Goal: Task Accomplishment & Management: Manage account settings

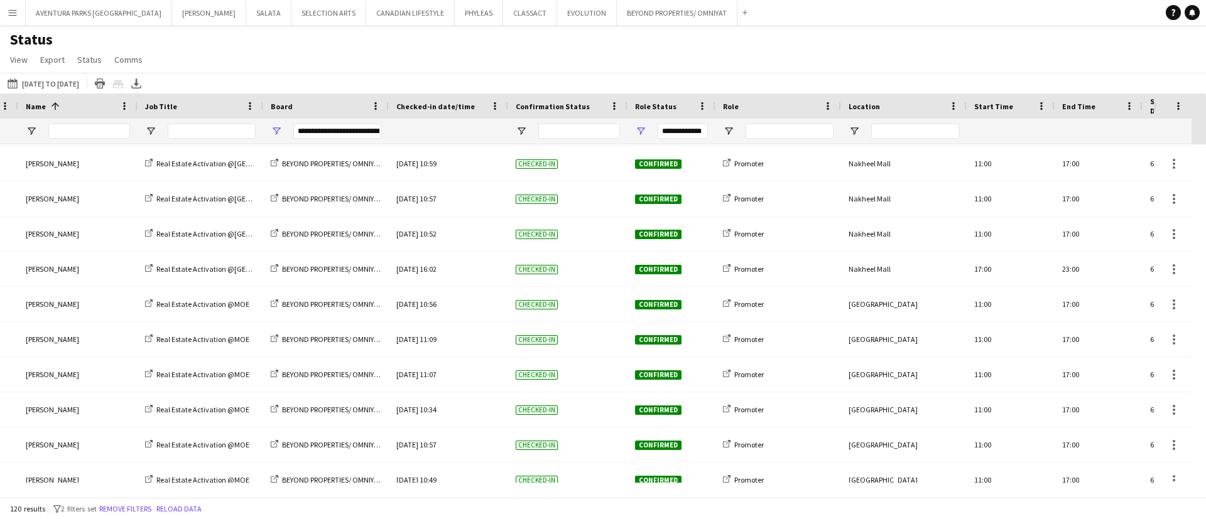
scroll to position [0, 137]
click at [328, 126] on div "**********" at bounding box center [339, 131] width 88 height 15
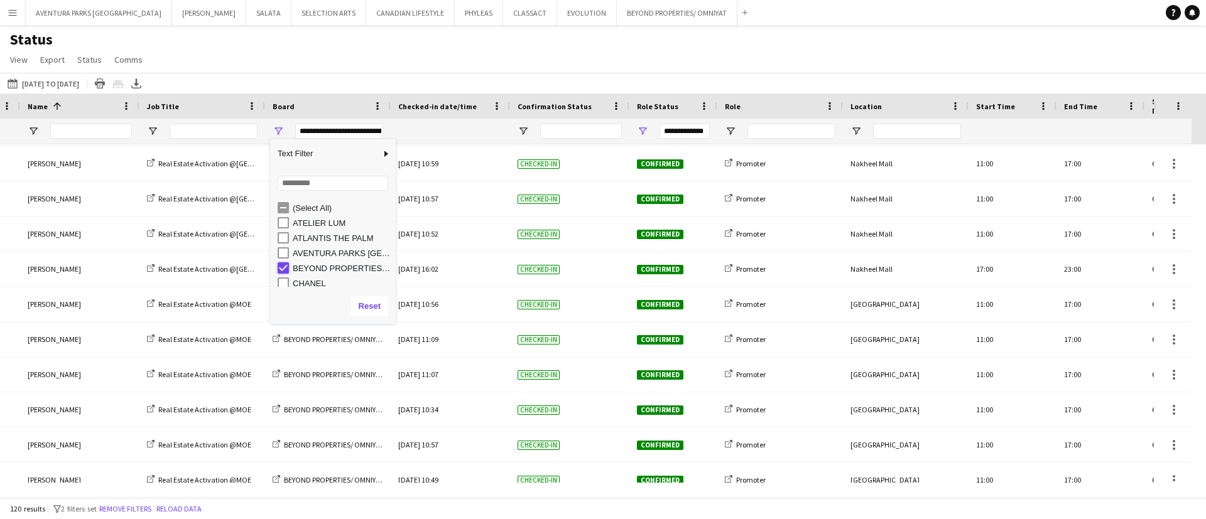
type input "***"
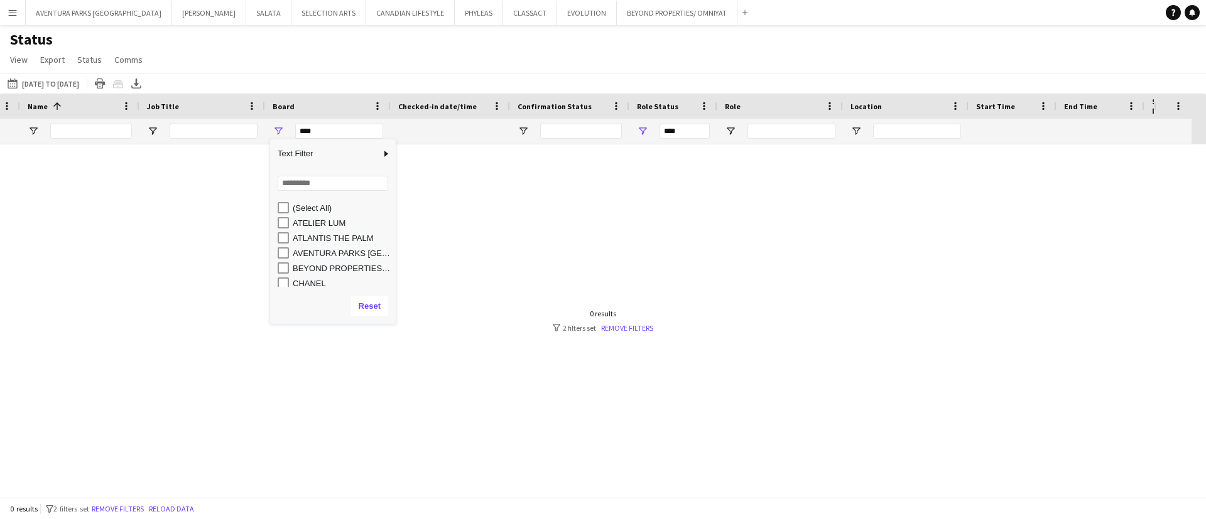
scroll to position [0, 0]
type input "**********"
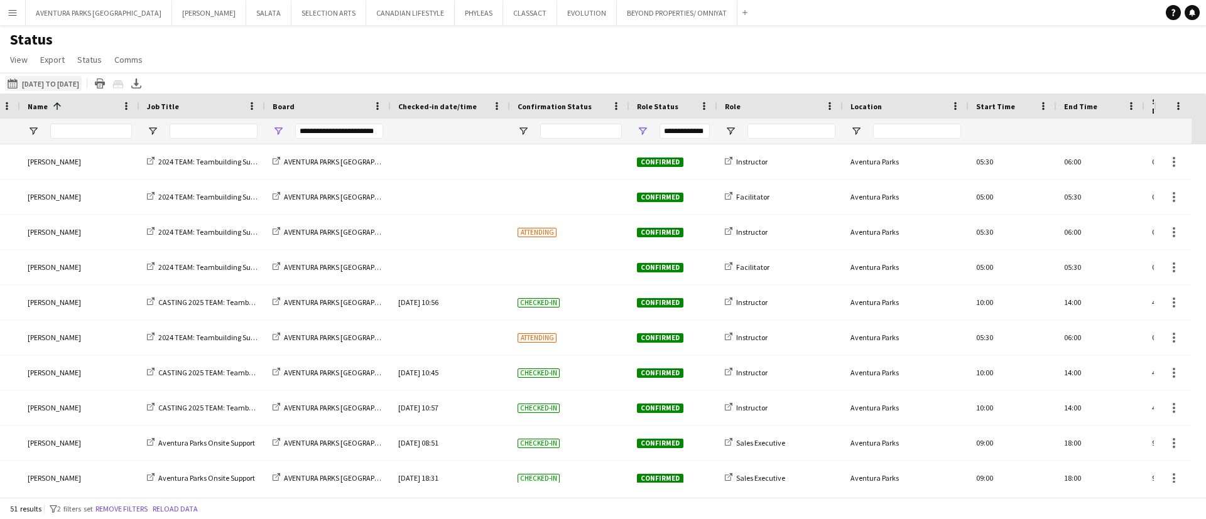
click at [21, 79] on app-icon "25-08-2025 to 21-12-2025" at bounding box center [15, 84] width 14 height 10
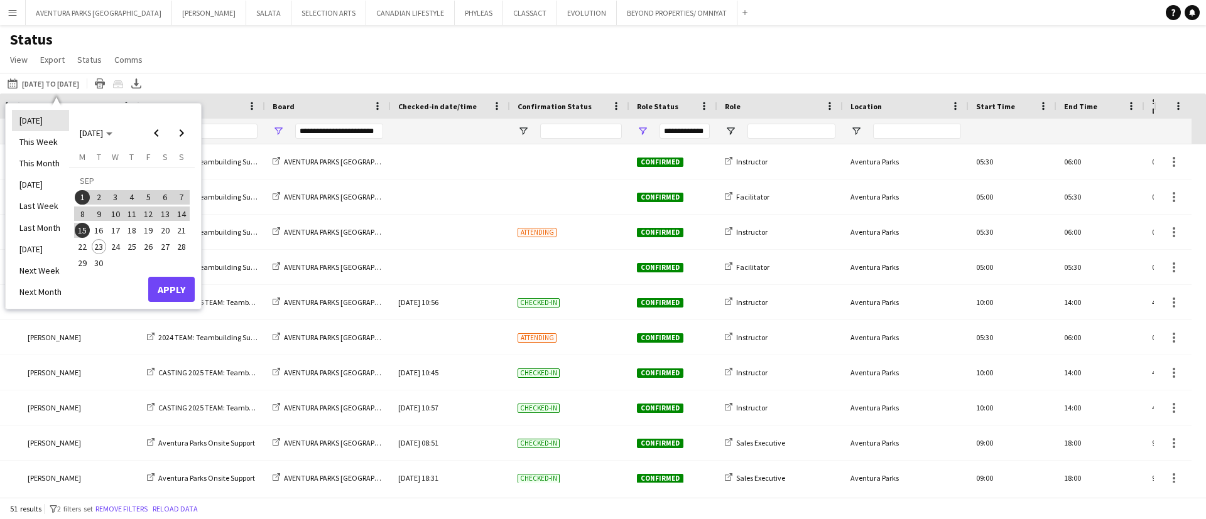
click at [37, 119] on li "[DATE]" at bounding box center [40, 120] width 57 height 21
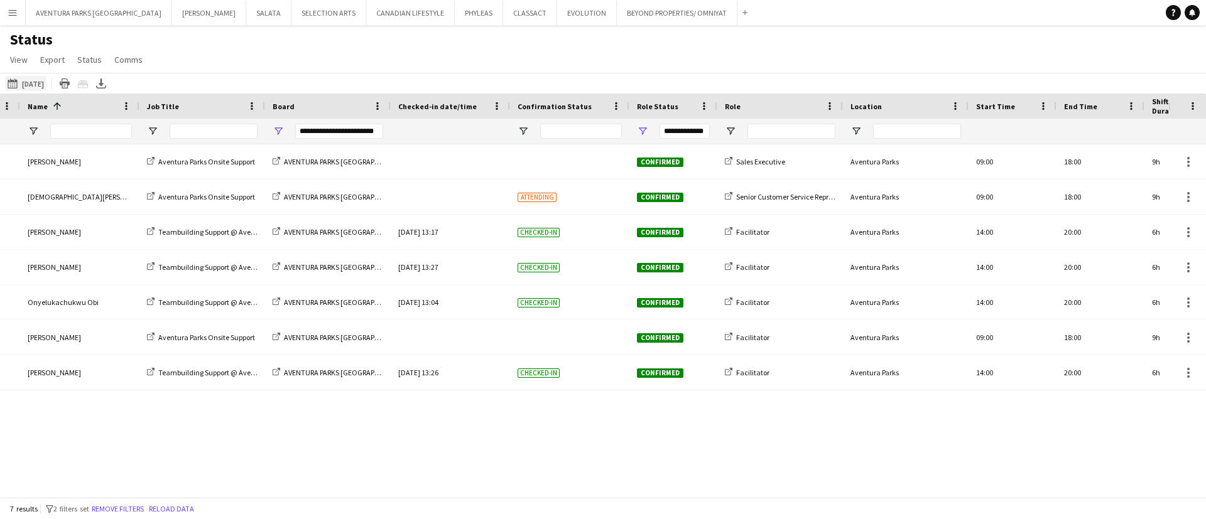
click at [19, 82] on app-icon "25-08-2025 to 21-12-2025" at bounding box center [15, 84] width 14 height 10
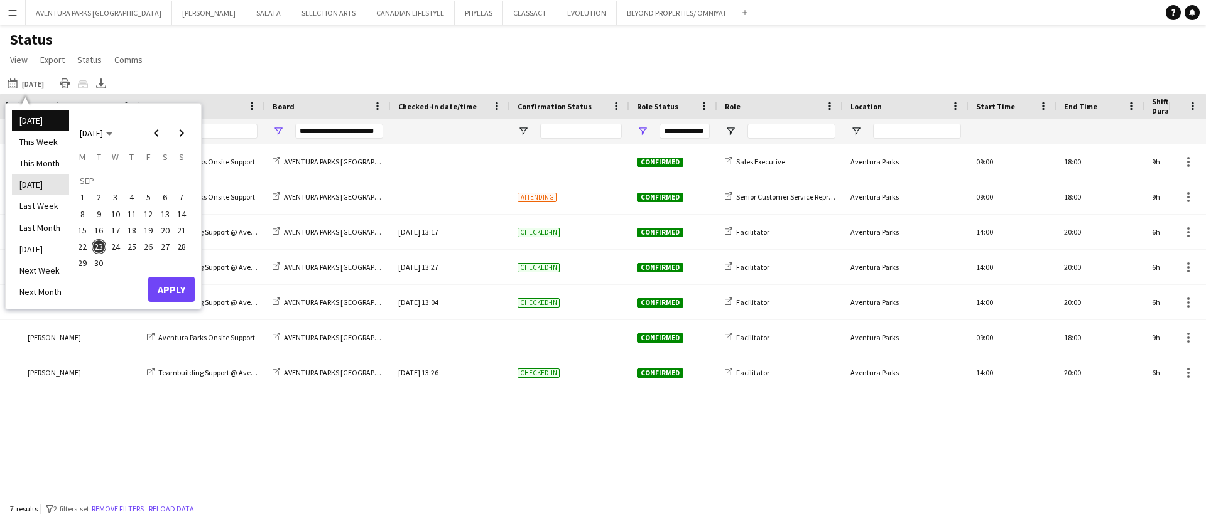
click at [41, 182] on li "Yesterday" at bounding box center [40, 184] width 57 height 21
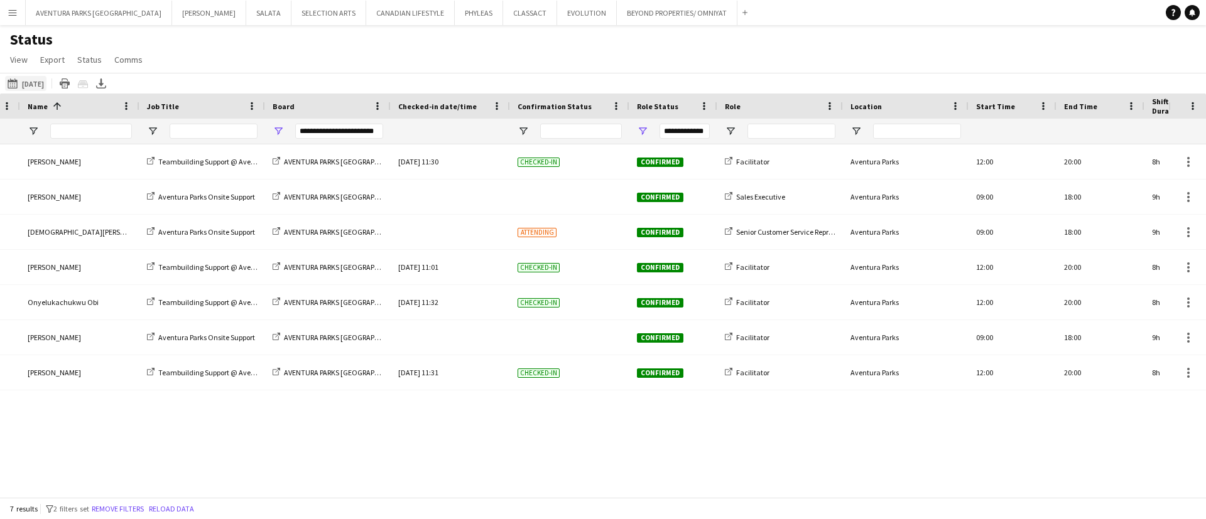
click at [40, 80] on button "25-08-2025 to 21-12-2025 Yesterday" at bounding box center [25, 83] width 41 height 15
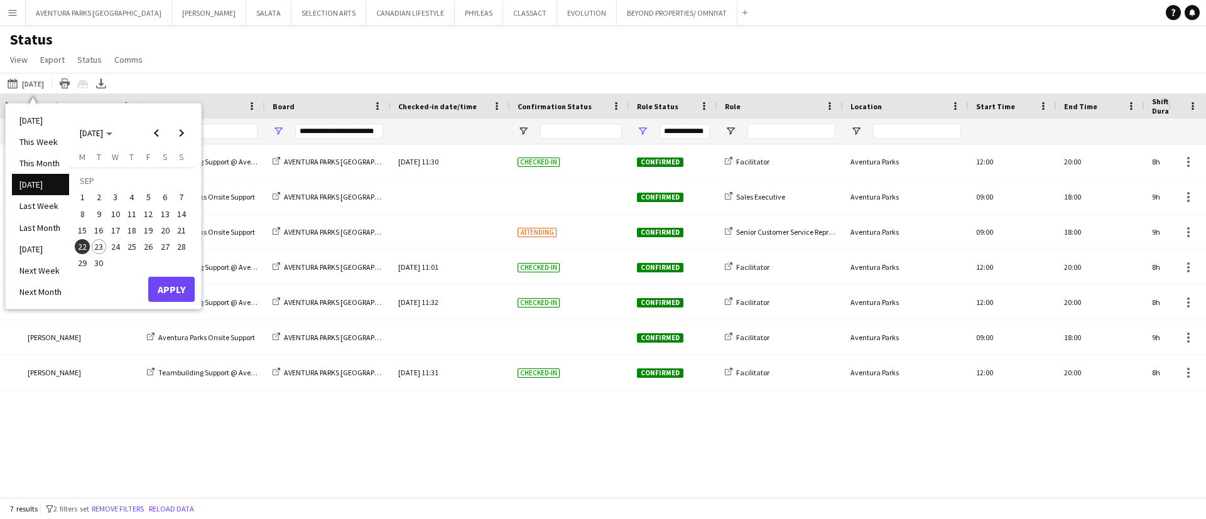
click at [183, 227] on span "21" at bounding box center [181, 230] width 15 height 15
click at [178, 288] on button "Apply" at bounding box center [171, 289] width 46 height 25
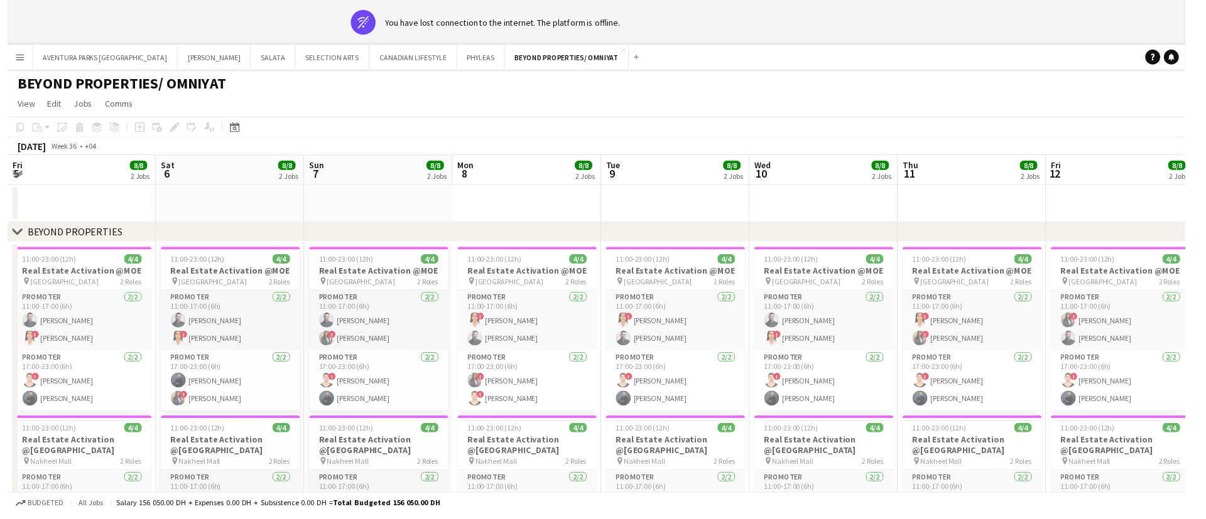
scroll to position [0, 290]
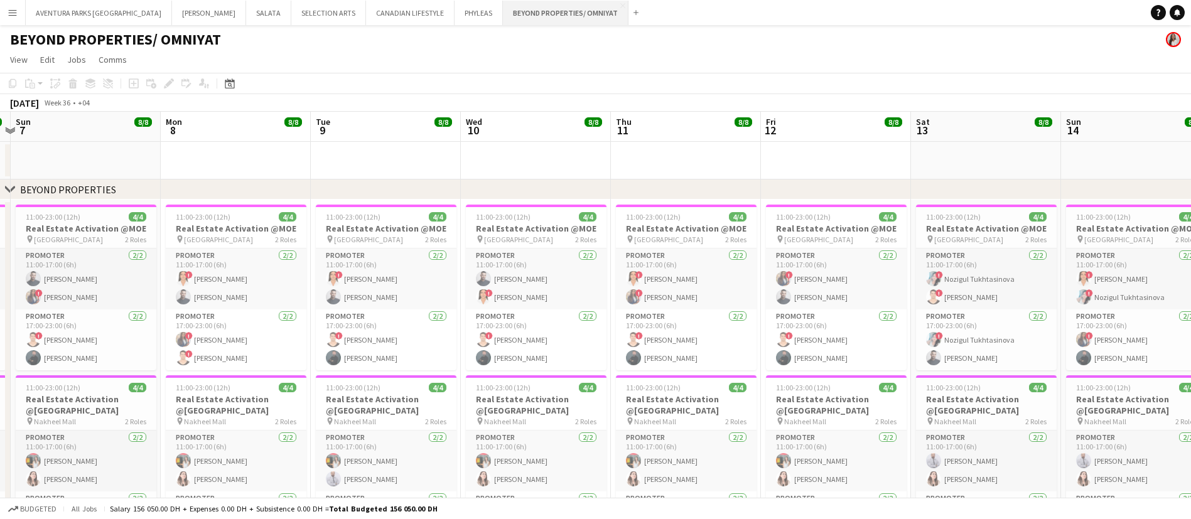
click at [566, 4] on button "BEYOND PROPERTIES/ OMNIYAT Close" at bounding box center [566, 13] width 126 height 24
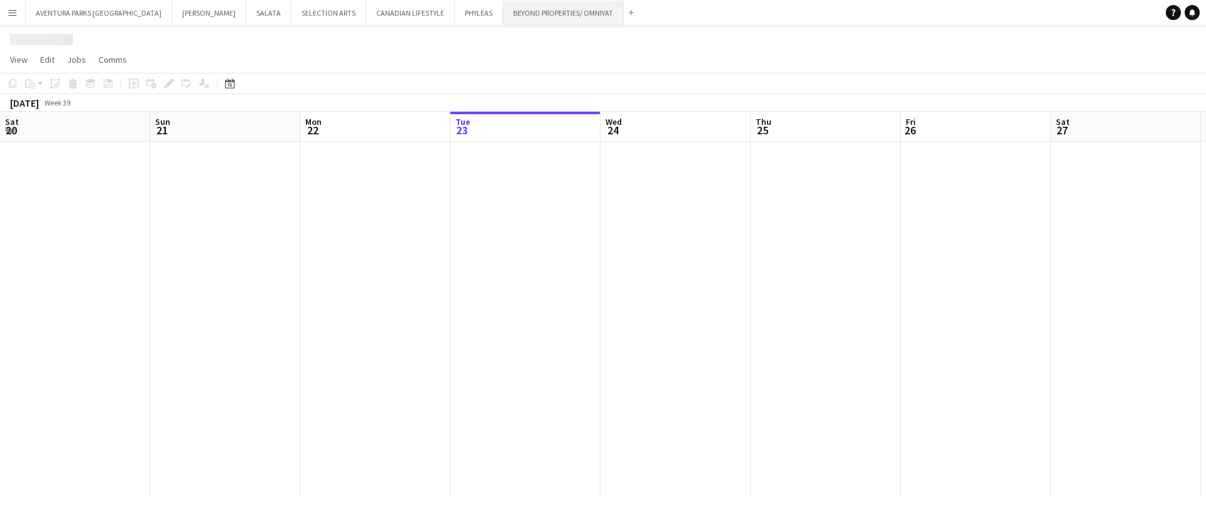
scroll to position [0, 300]
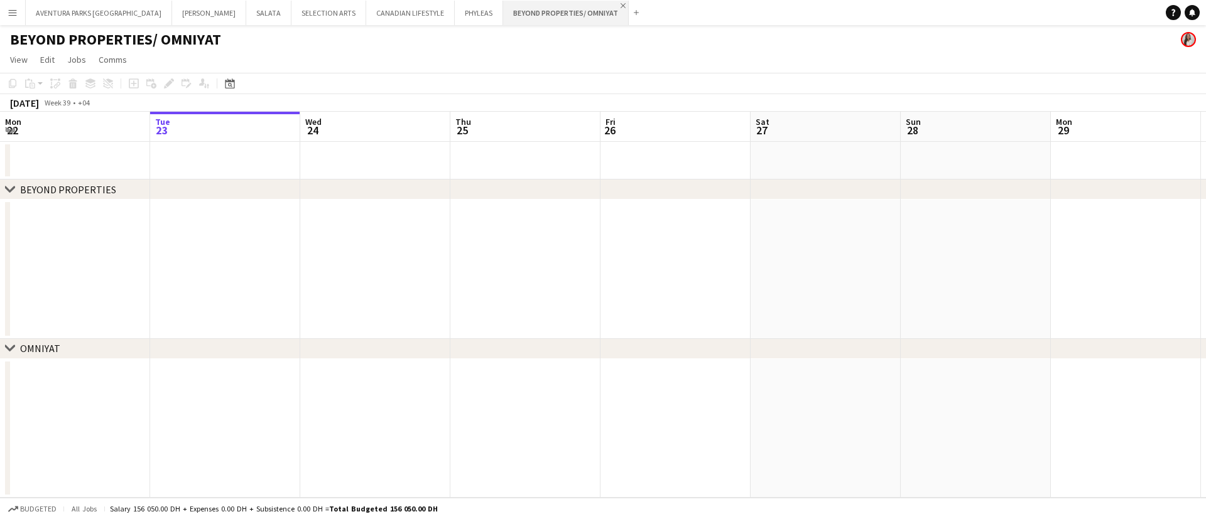
click at [620, 4] on app-icon "Close" at bounding box center [622, 5] width 5 height 5
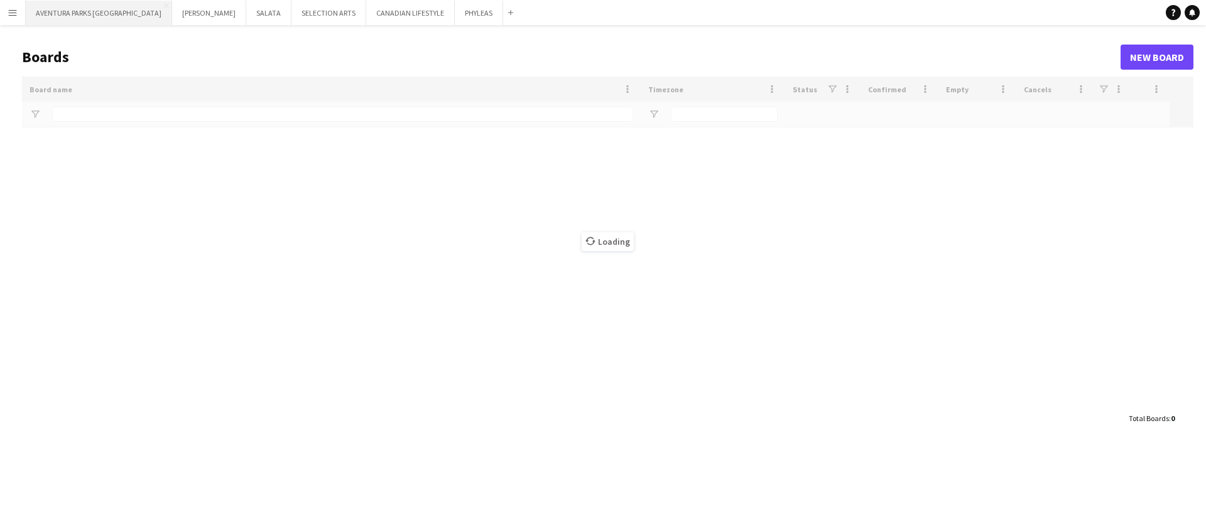
click at [78, 2] on button "AVENTURA PARKS DUBAI Close" at bounding box center [99, 13] width 146 height 24
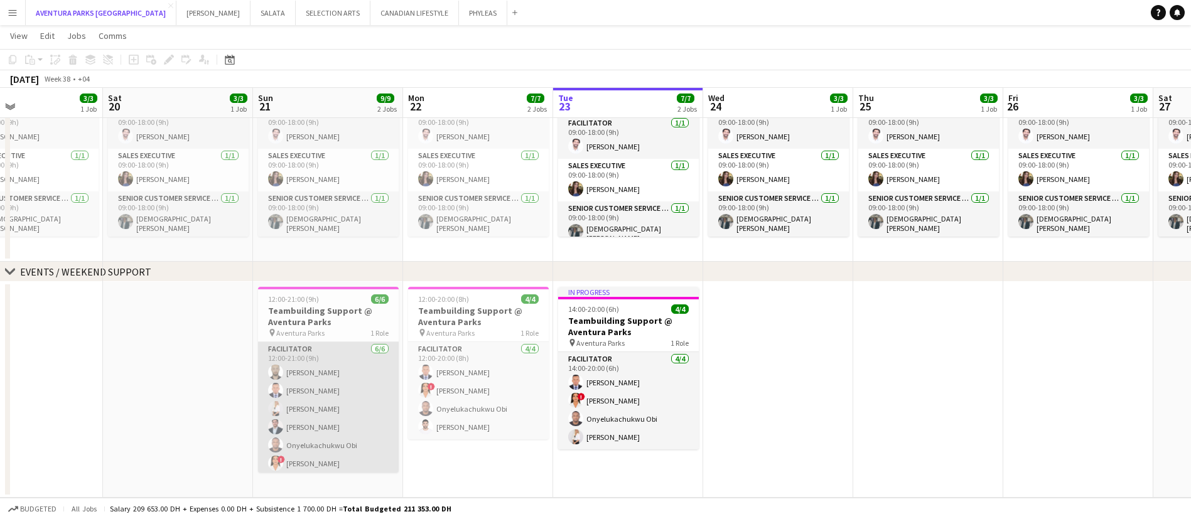
scroll to position [3, 0]
click at [344, 388] on app-card-role "Facilitator 6/6 12:00-21:00 (9h) Ali Mohssen Victor odinaka Ndubuaku Lanishca S…" at bounding box center [328, 406] width 141 height 134
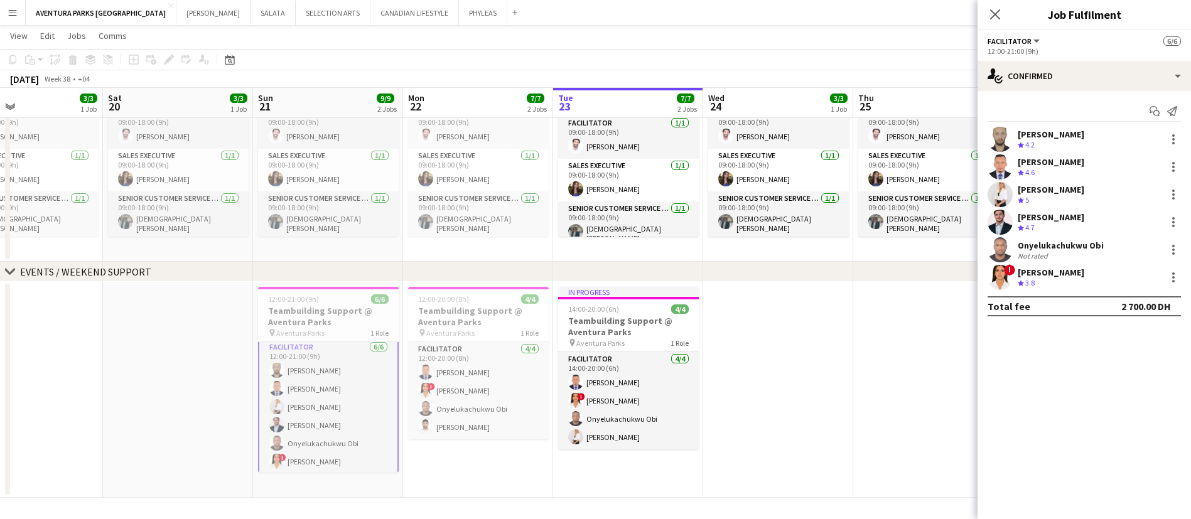
scroll to position [4, 0]
click at [1050, 134] on div "[PERSON_NAME]" at bounding box center [1051, 134] width 67 height 11
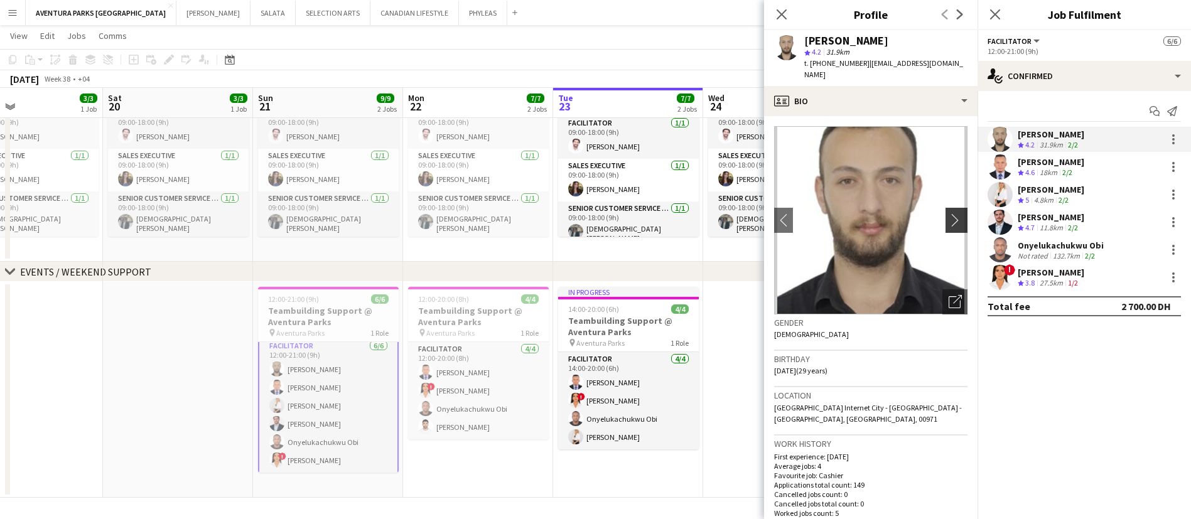
click at [949, 214] on app-icon "chevron-right" at bounding box center [958, 220] width 19 height 13
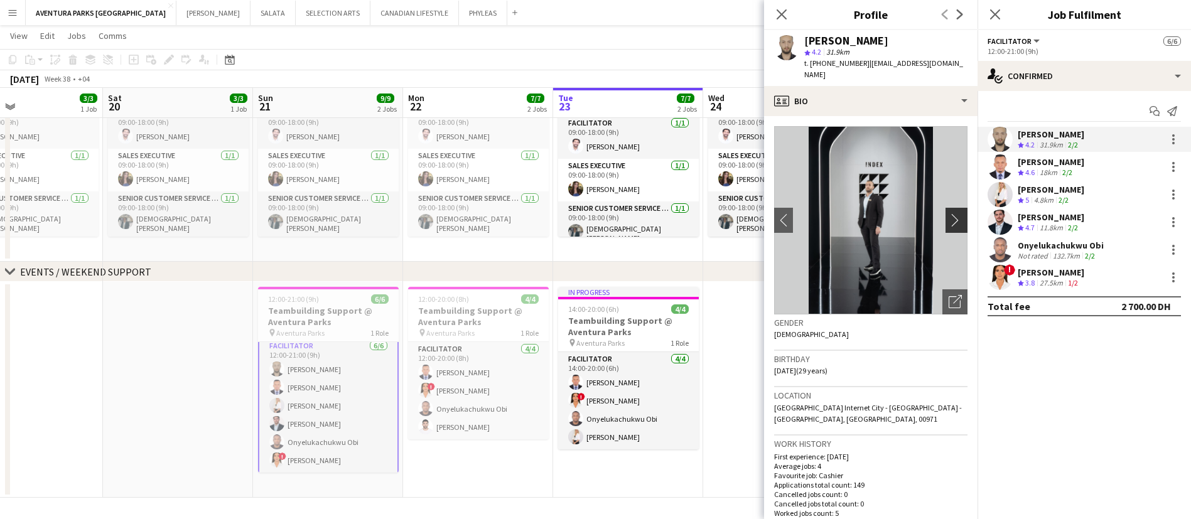
click at [949, 214] on app-icon "chevron-right" at bounding box center [958, 220] width 19 height 13
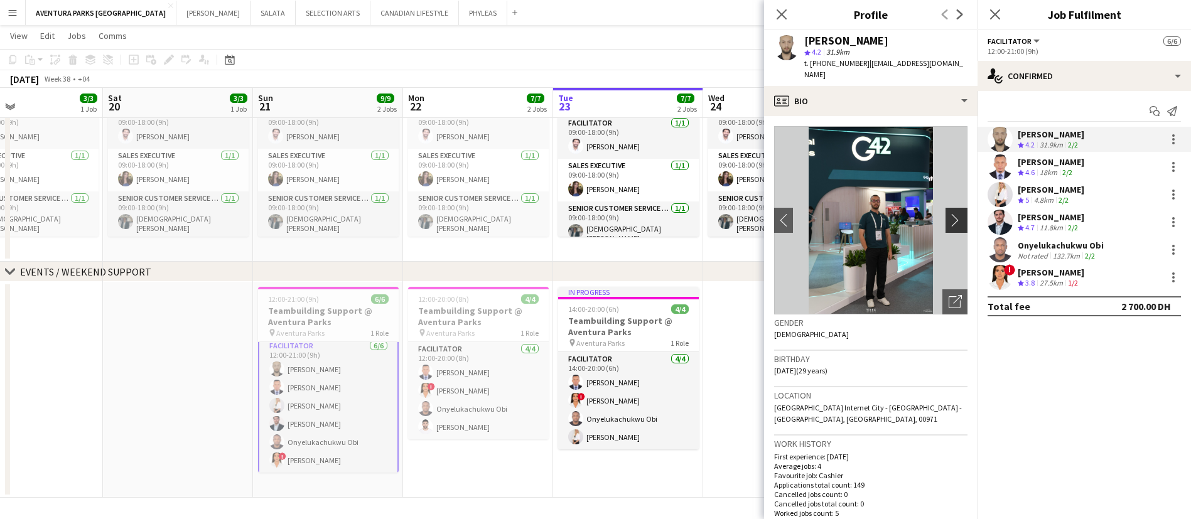
click at [949, 214] on app-icon "chevron-right" at bounding box center [958, 220] width 19 height 13
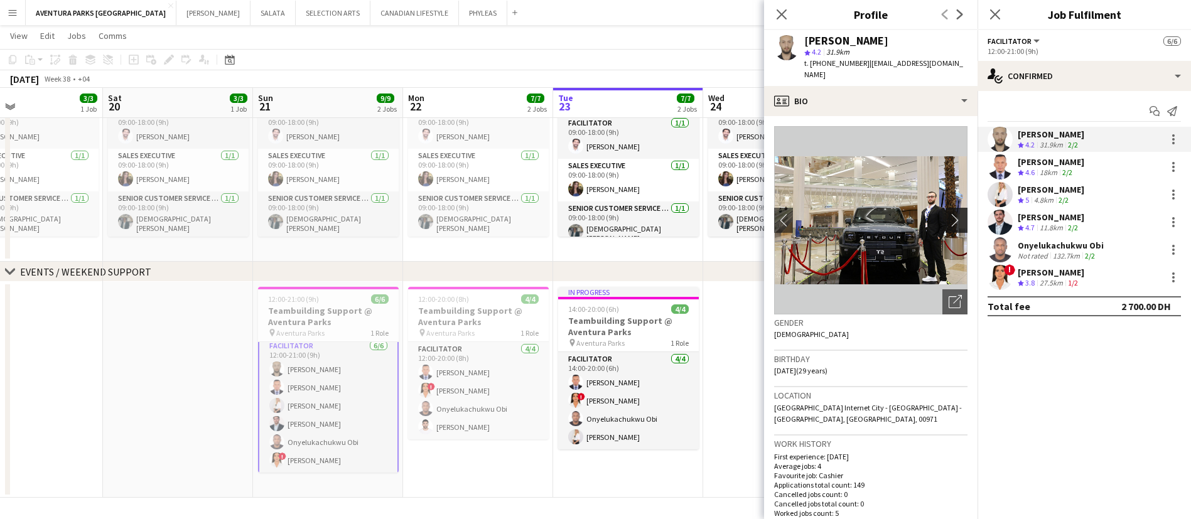
click at [949, 214] on app-icon "chevron-right" at bounding box center [958, 220] width 19 height 13
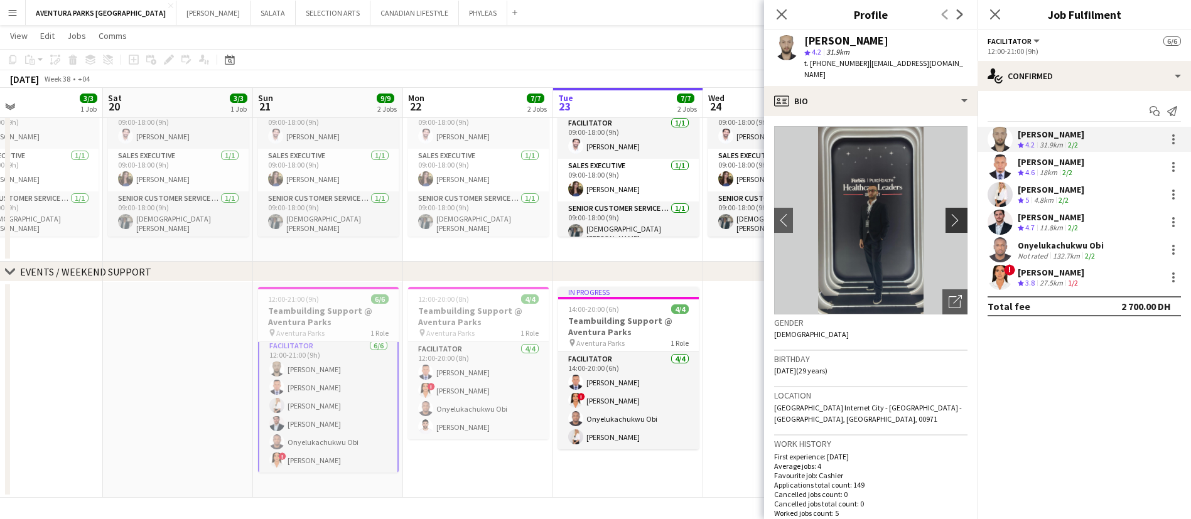
click at [949, 214] on app-icon "chevron-right" at bounding box center [958, 220] width 19 height 13
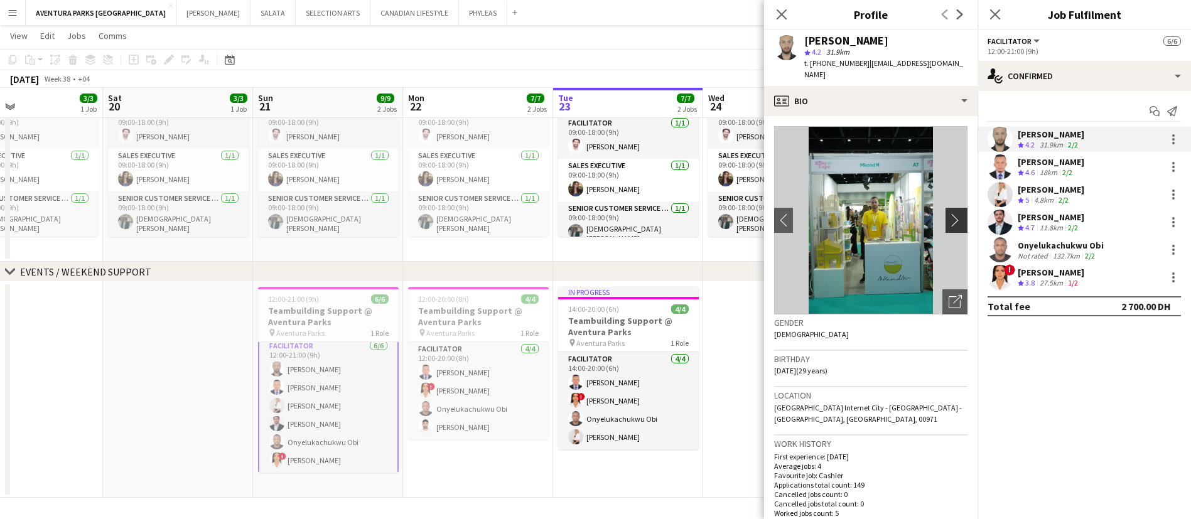
click at [949, 214] on app-icon "chevron-right" at bounding box center [958, 220] width 19 height 13
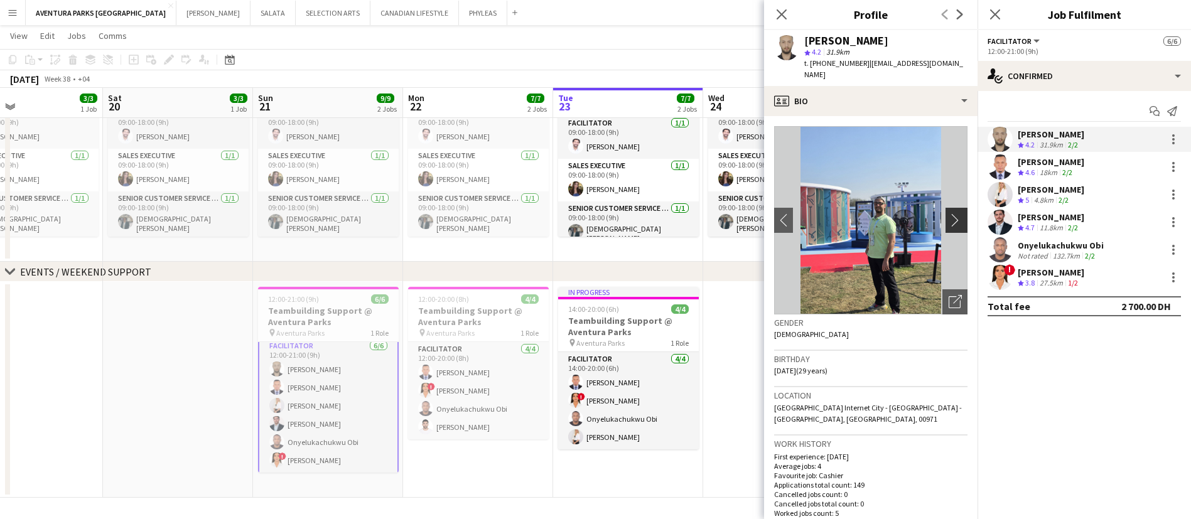
click at [949, 214] on app-icon "chevron-right" at bounding box center [958, 220] width 19 height 13
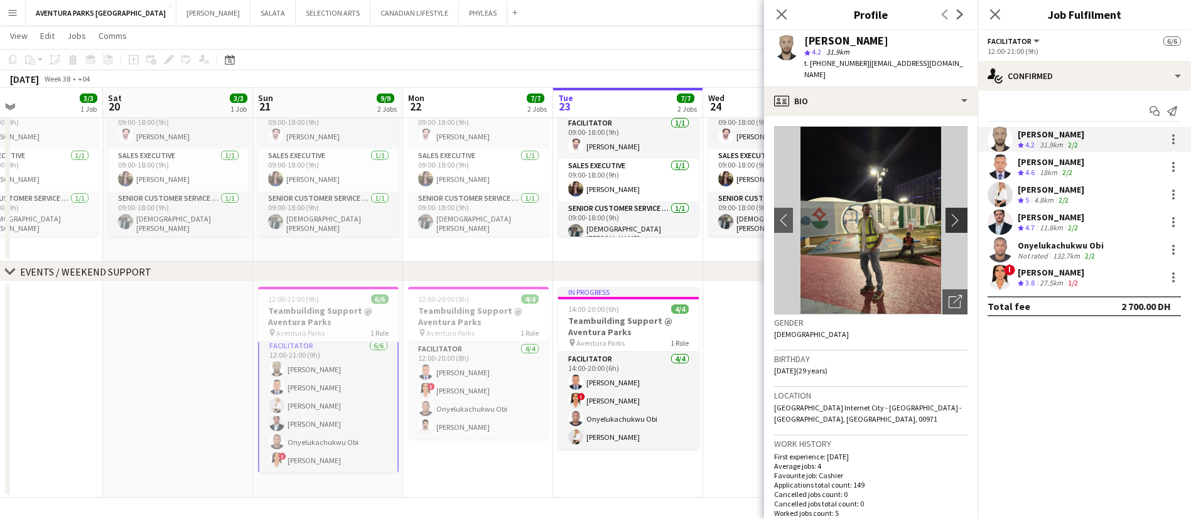
click at [949, 214] on app-icon "chevron-right" at bounding box center [958, 220] width 19 height 13
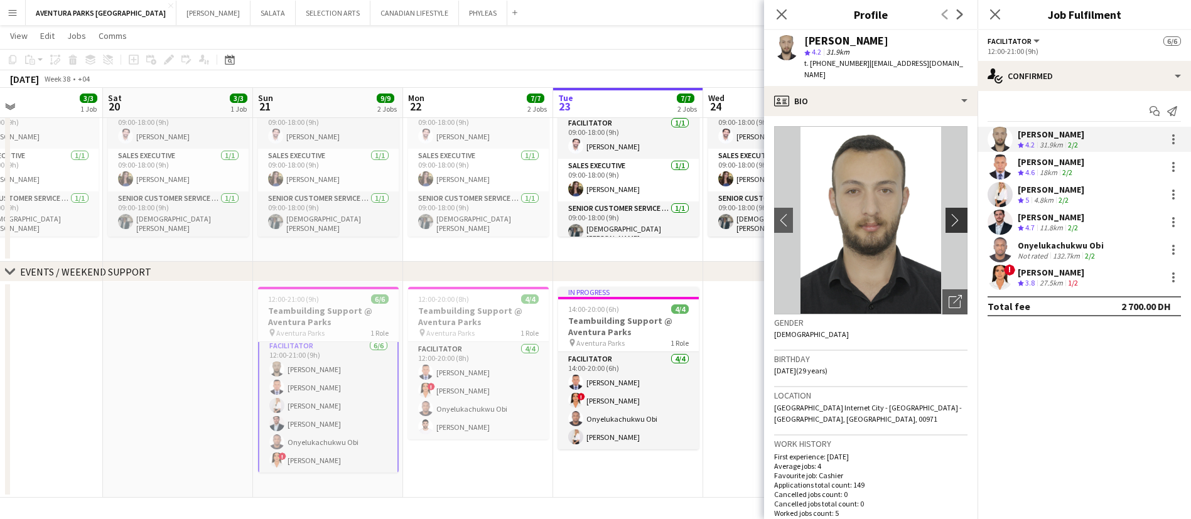
click at [949, 214] on app-icon "chevron-right" at bounding box center [958, 220] width 19 height 13
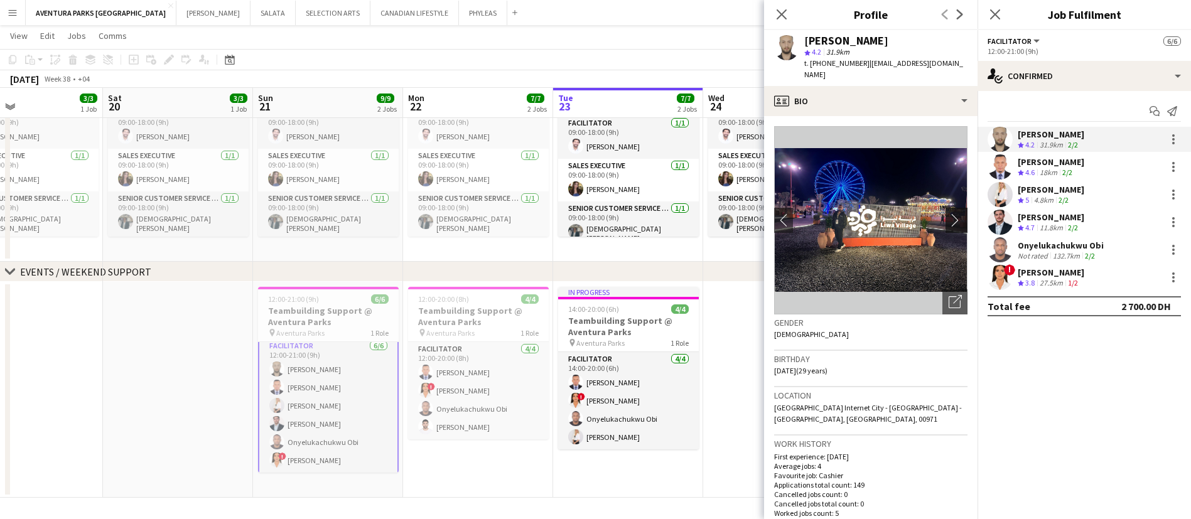
click at [949, 214] on app-icon "chevron-right" at bounding box center [958, 220] width 19 height 13
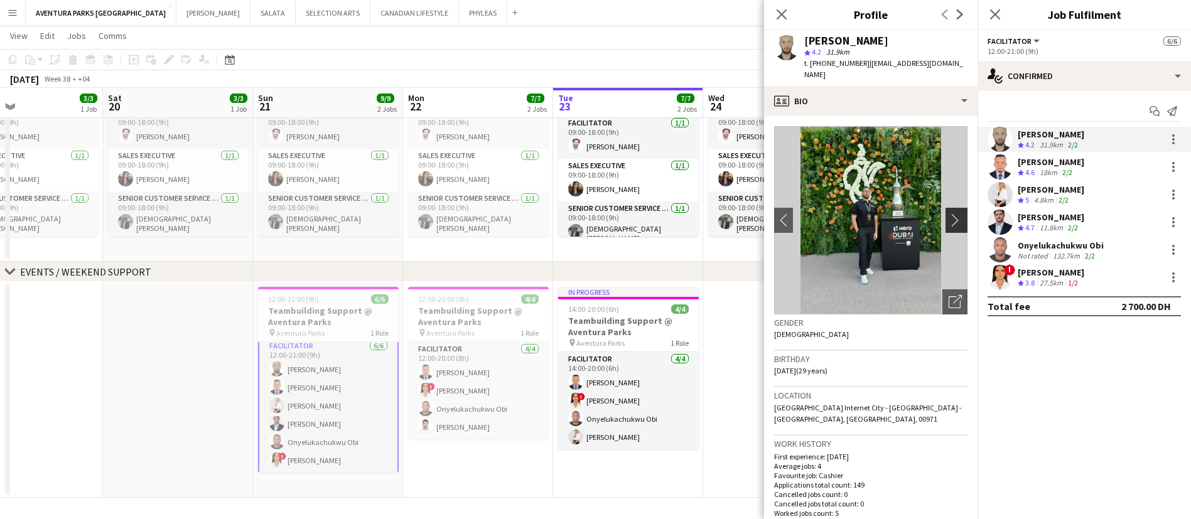
click at [949, 214] on app-icon "chevron-right" at bounding box center [958, 220] width 19 height 13
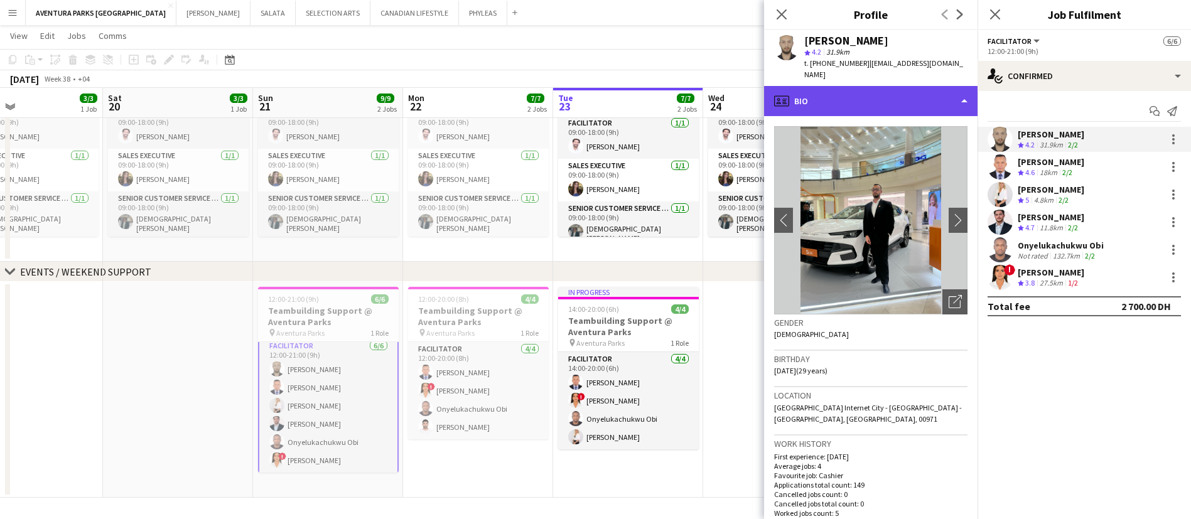
click at [902, 86] on div "profile Bio" at bounding box center [871, 101] width 214 height 30
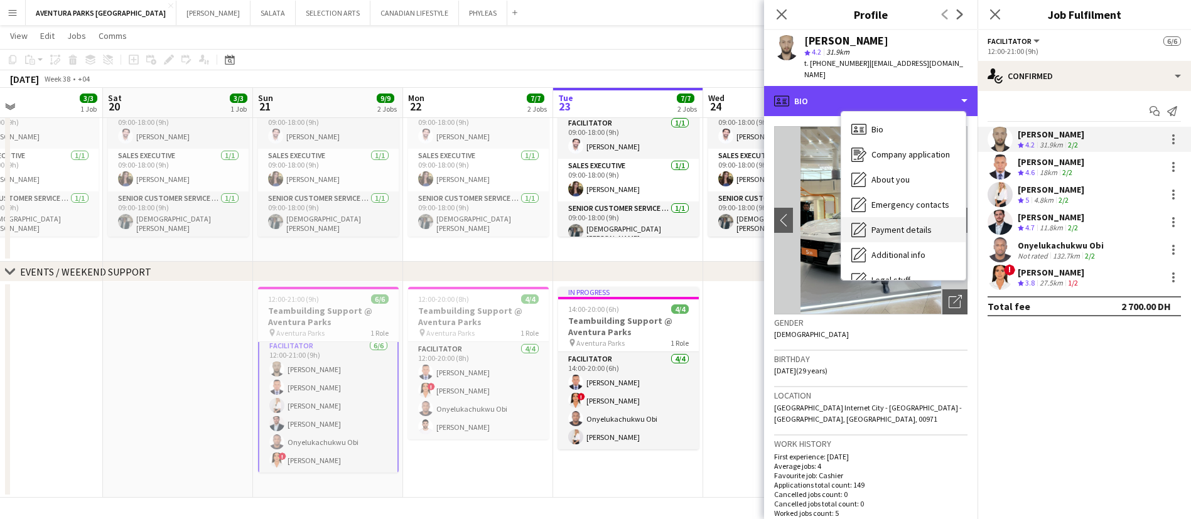
scroll to position [68, 0]
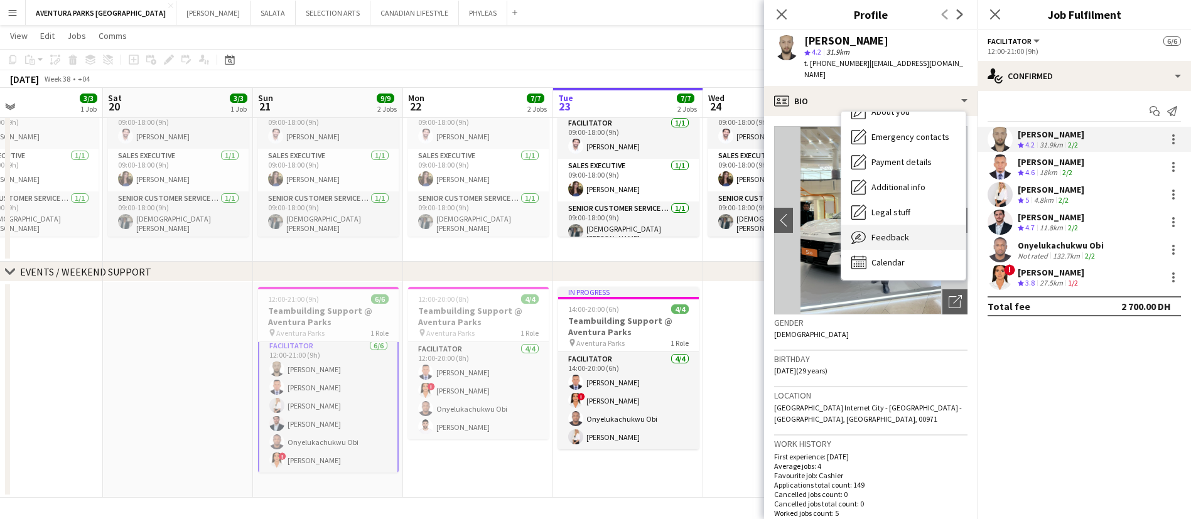
click at [910, 233] on div "Feedback Feedback" at bounding box center [904, 237] width 124 height 25
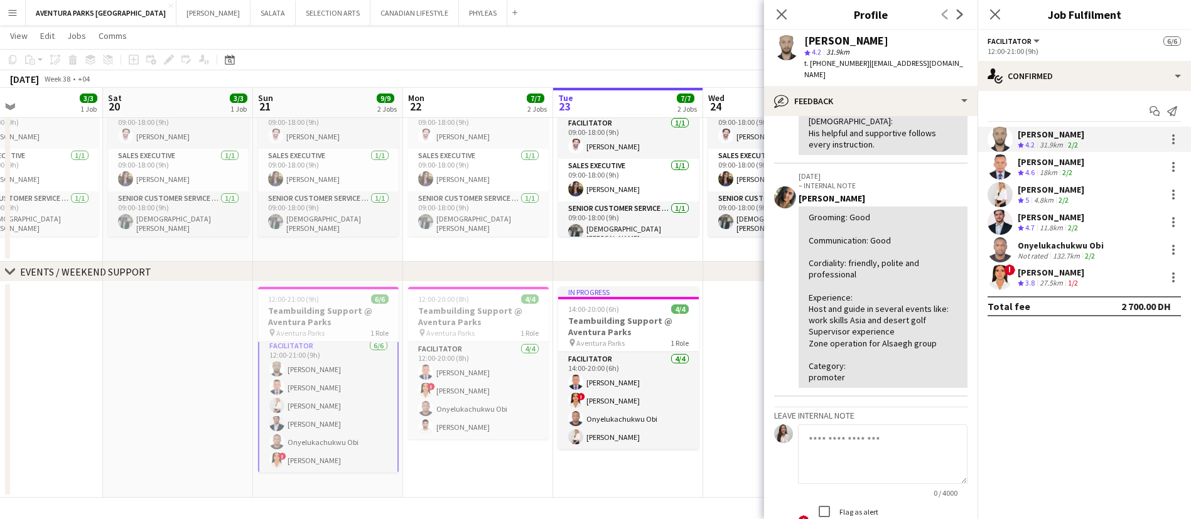
scroll to position [376, 0]
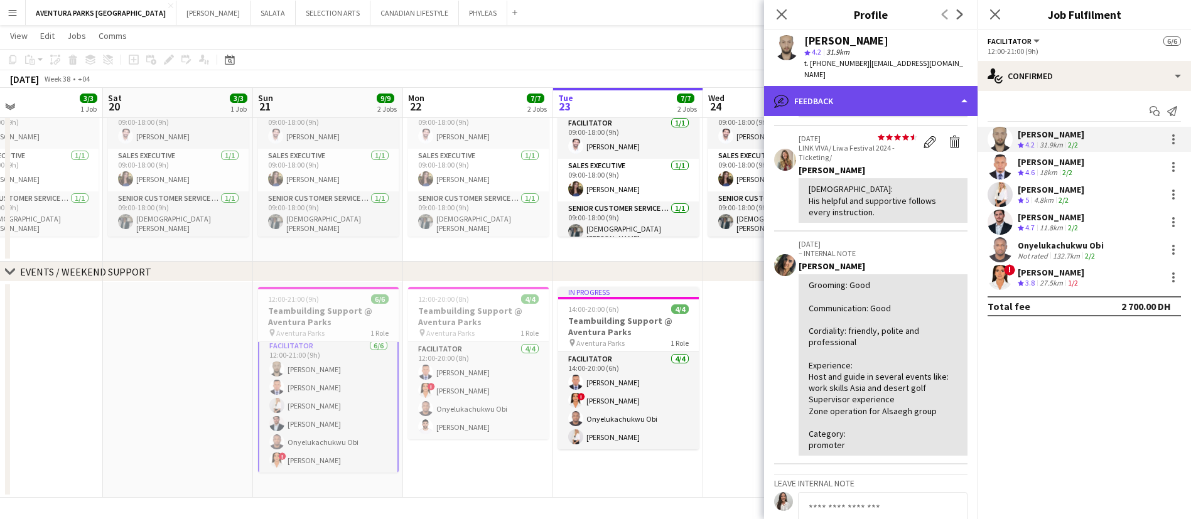
click at [897, 88] on div "bubble-pencil Feedback" at bounding box center [871, 101] width 214 height 30
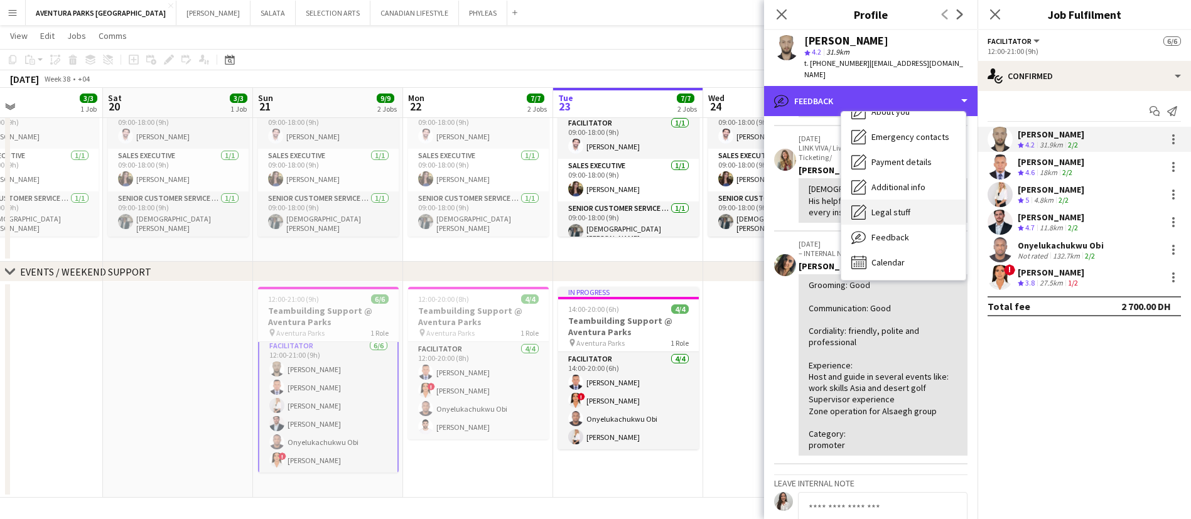
scroll to position [64, 0]
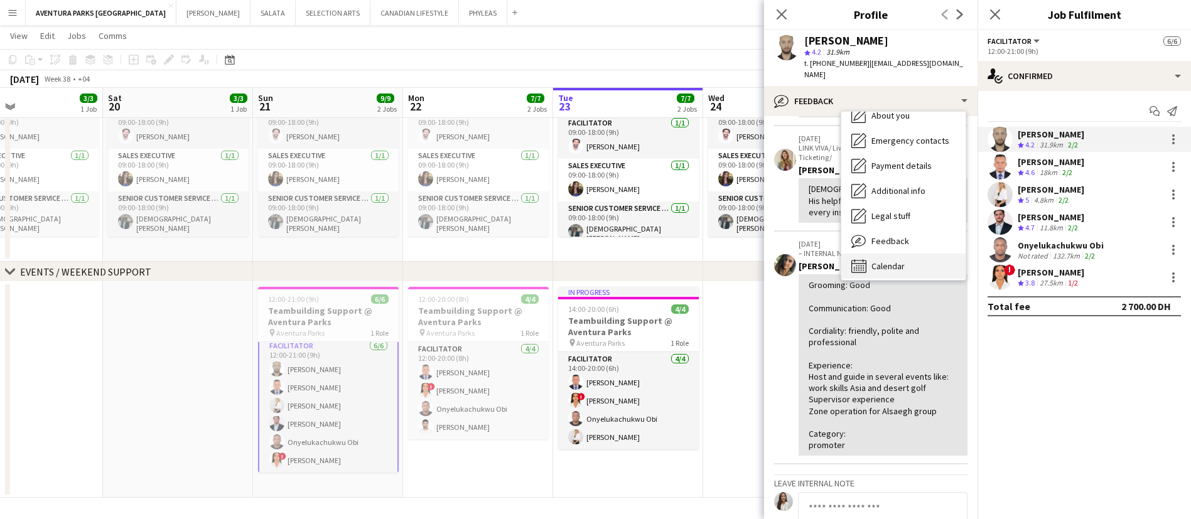
click at [911, 254] on div "Calendar Calendar" at bounding box center [904, 266] width 124 height 25
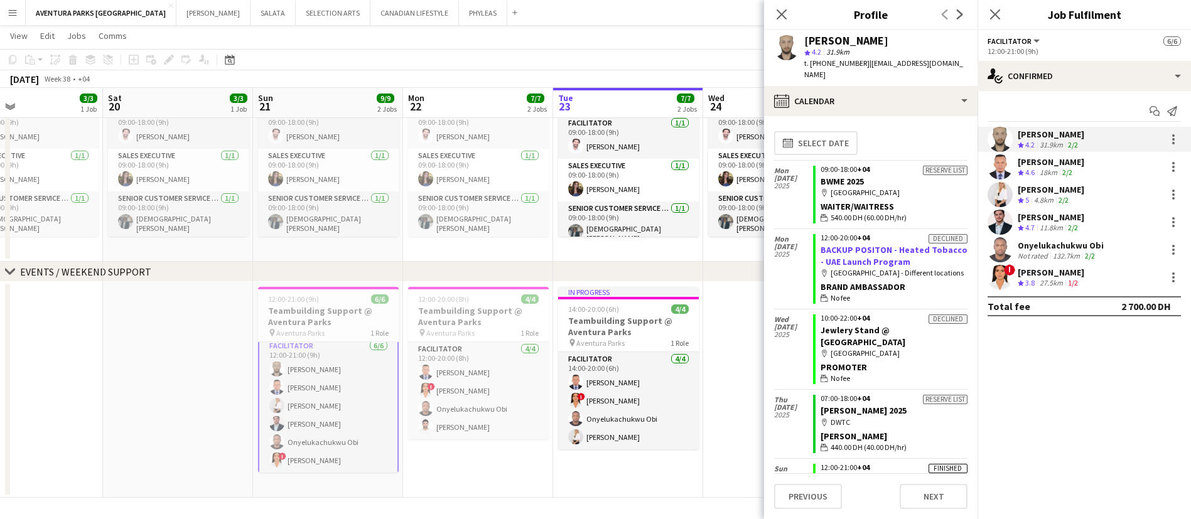
click at [911, 246] on link "BACKUP POSITON - Heated Tobacco - UAE Launch Program" at bounding box center [894, 255] width 147 height 23
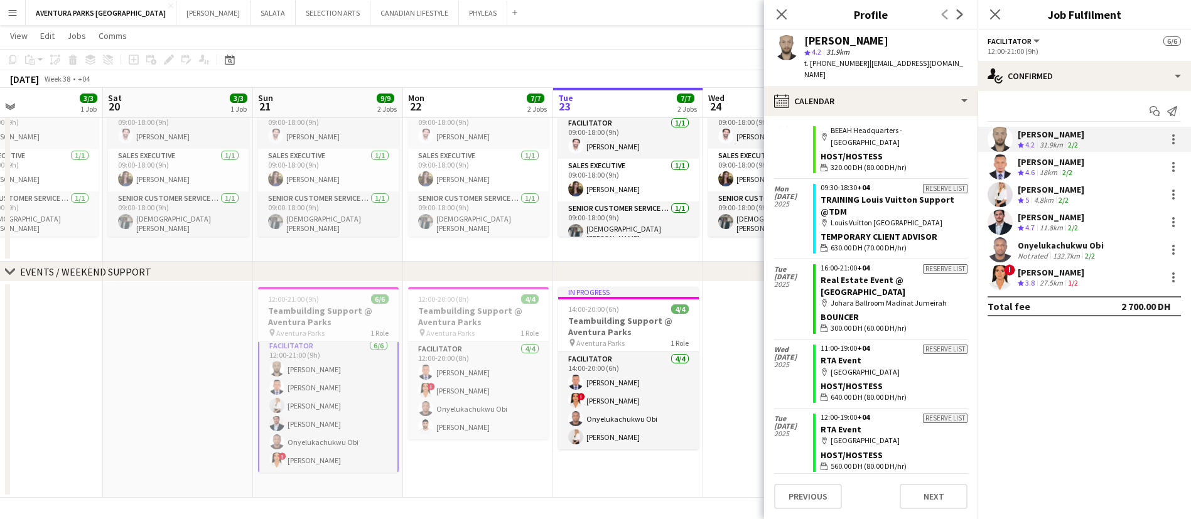
scroll to position [1493, 0]
click at [999, 245] on app-user-avatar at bounding box center [1000, 249] width 25 height 25
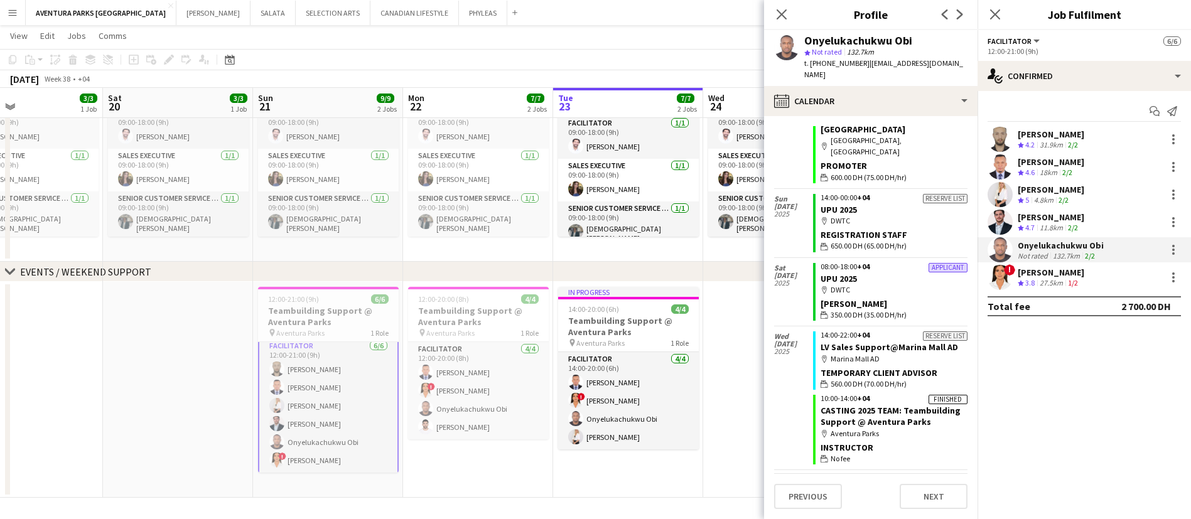
scroll to position [1095, 0]
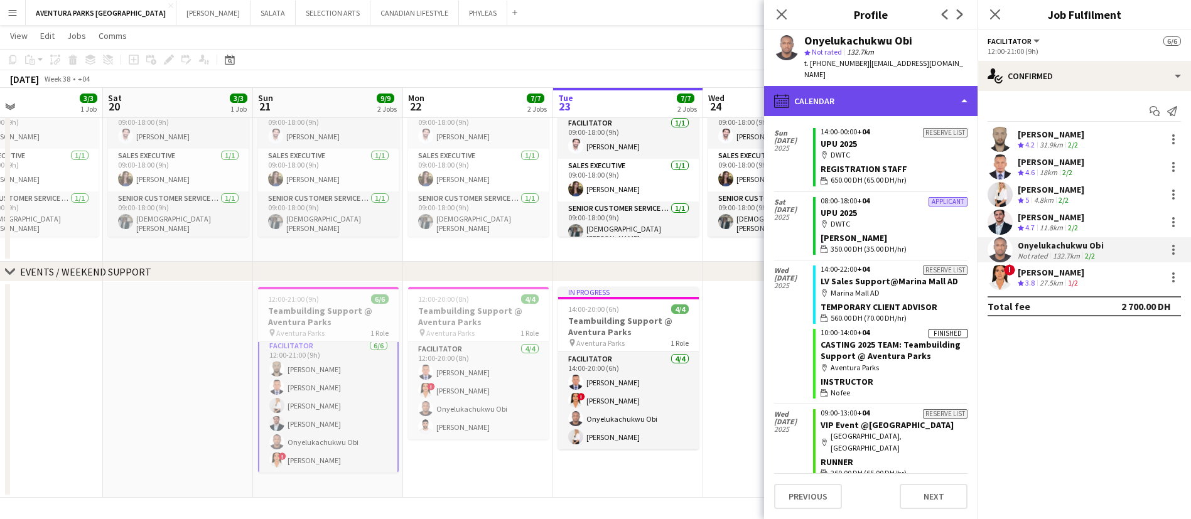
click at [845, 95] on div "calendar-full Calendar" at bounding box center [871, 101] width 214 height 30
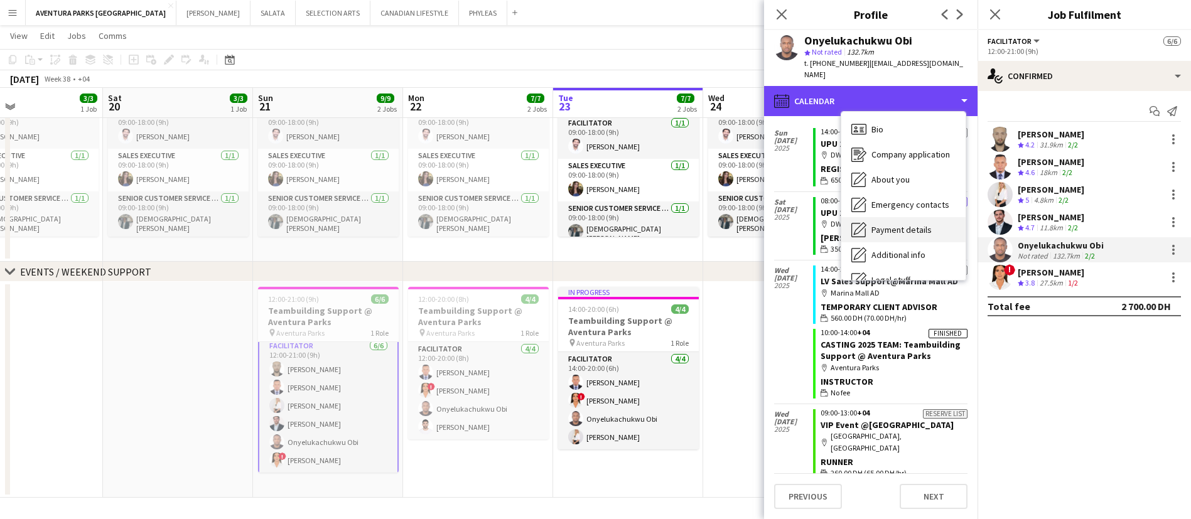
scroll to position [68, 0]
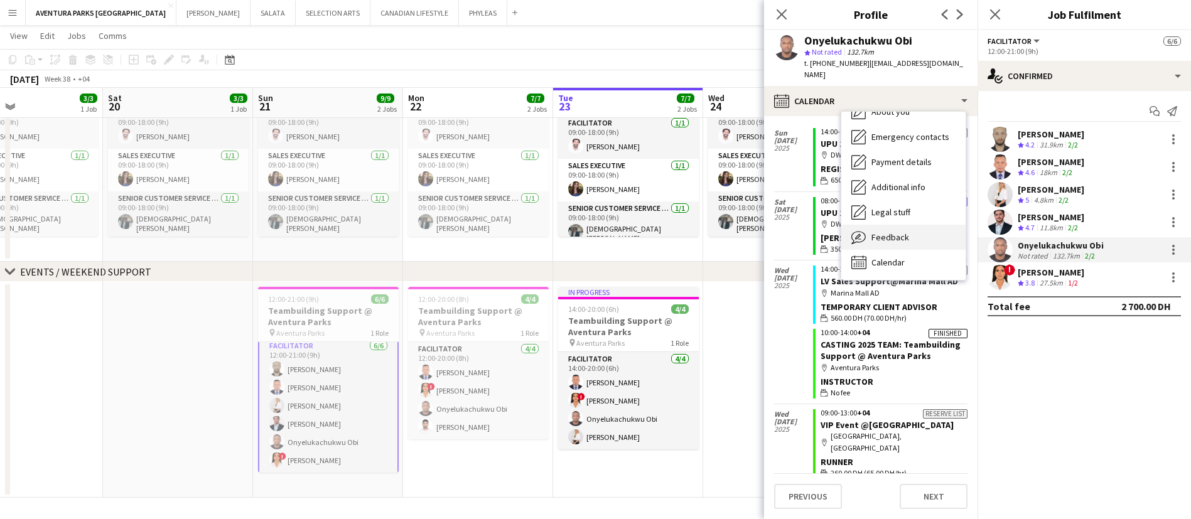
click at [909, 225] on div "Feedback Feedback" at bounding box center [904, 237] width 124 height 25
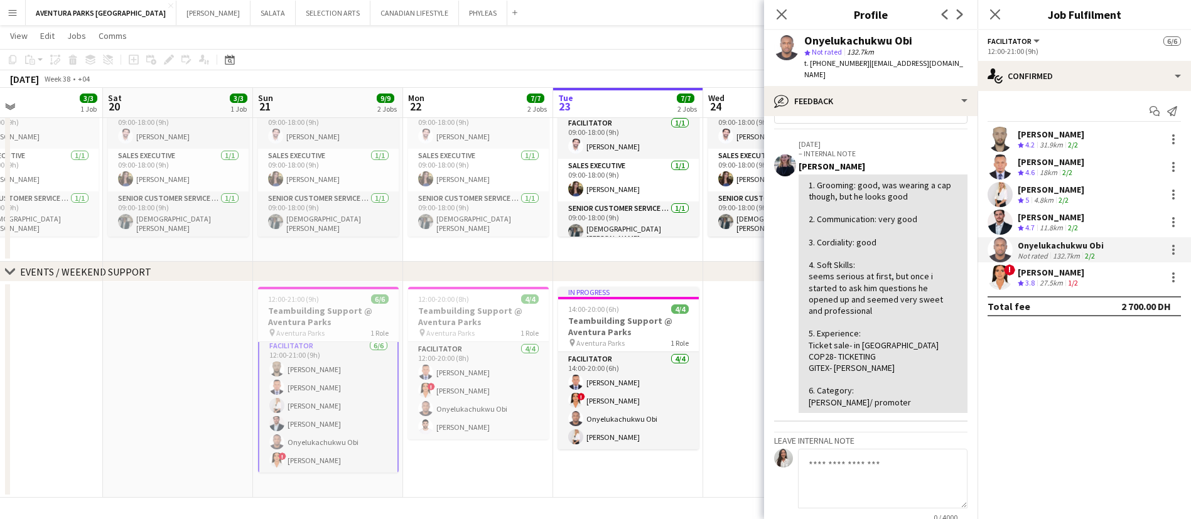
scroll to position [0, 0]
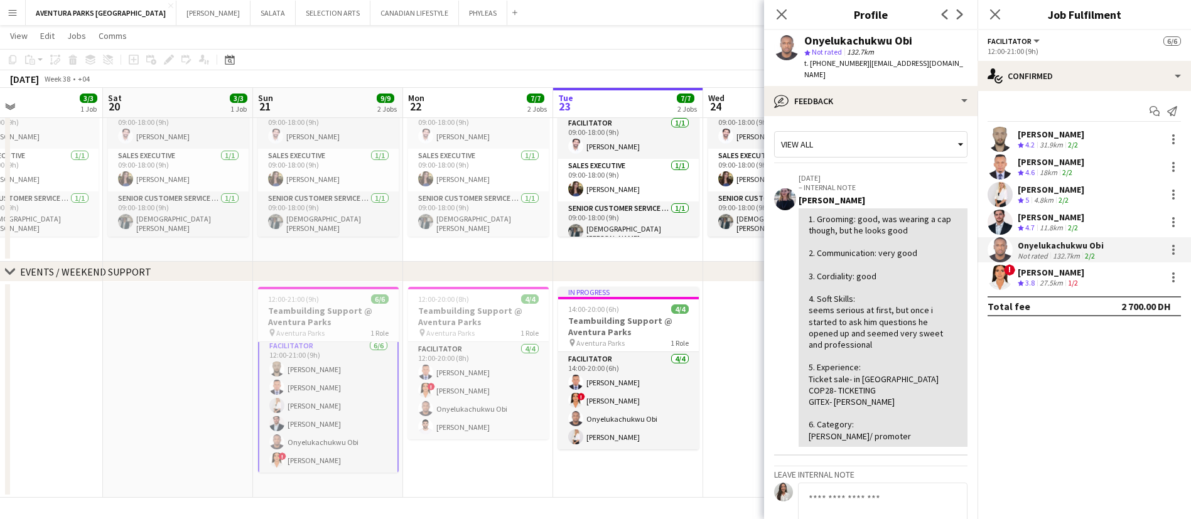
click at [1027, 215] on div "[PERSON_NAME]" at bounding box center [1051, 217] width 67 height 11
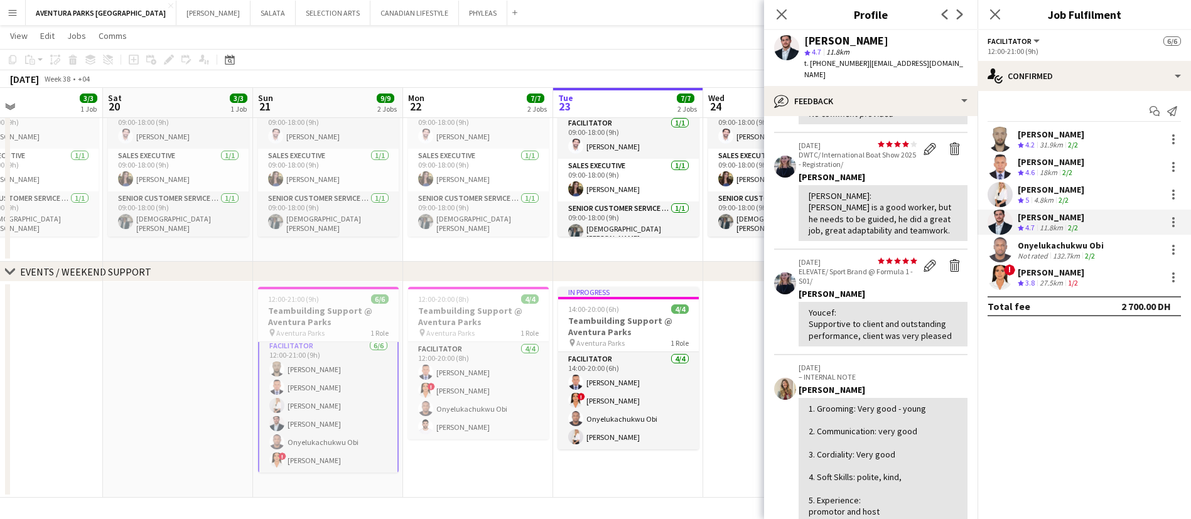
scroll to position [116, 0]
click at [1022, 190] on div "[PERSON_NAME]" at bounding box center [1051, 189] width 67 height 11
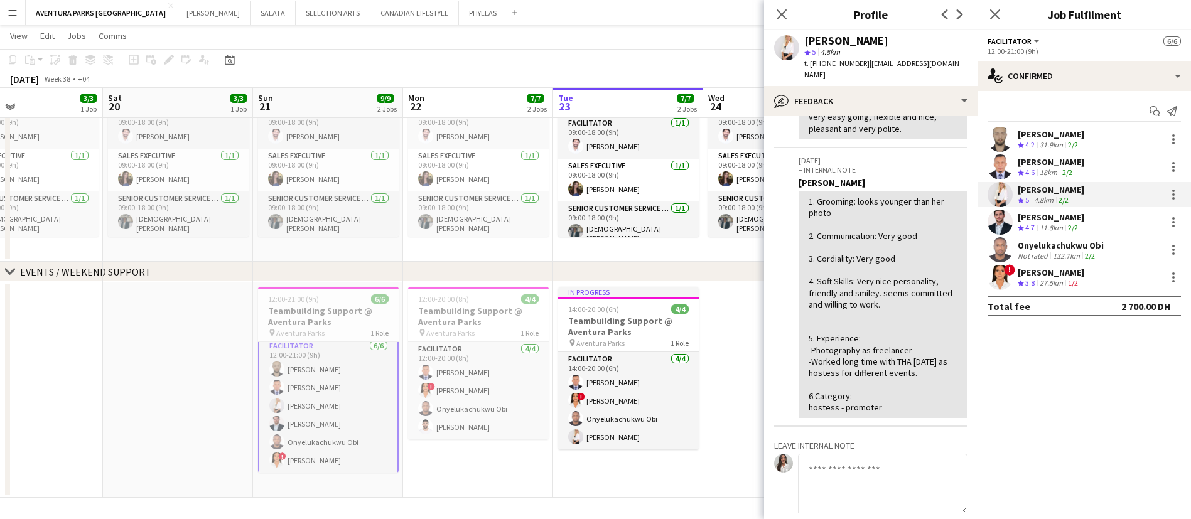
scroll to position [209, 0]
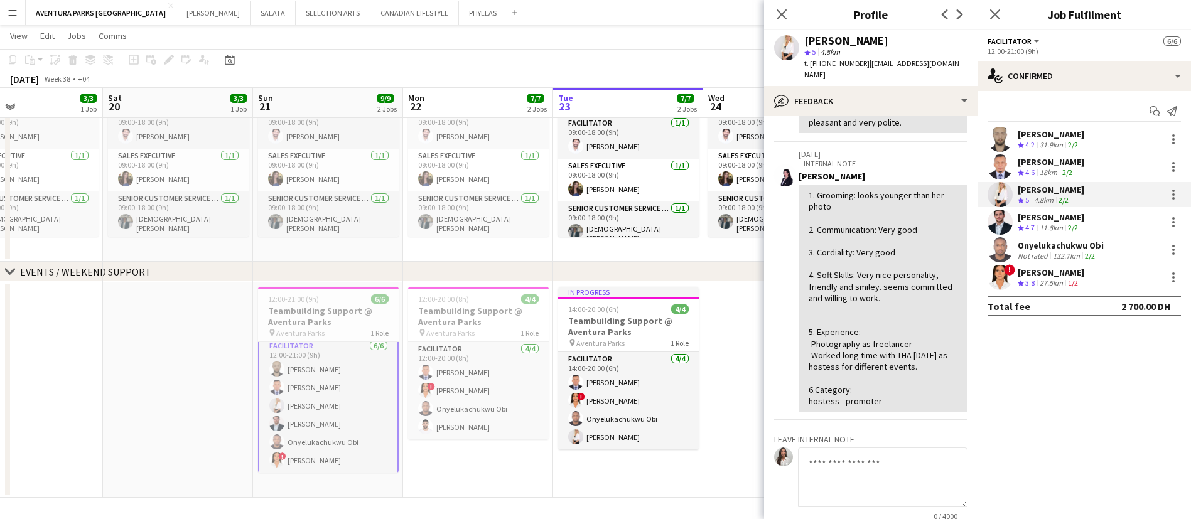
click at [1054, 166] on div "[PERSON_NAME]" at bounding box center [1051, 161] width 67 height 11
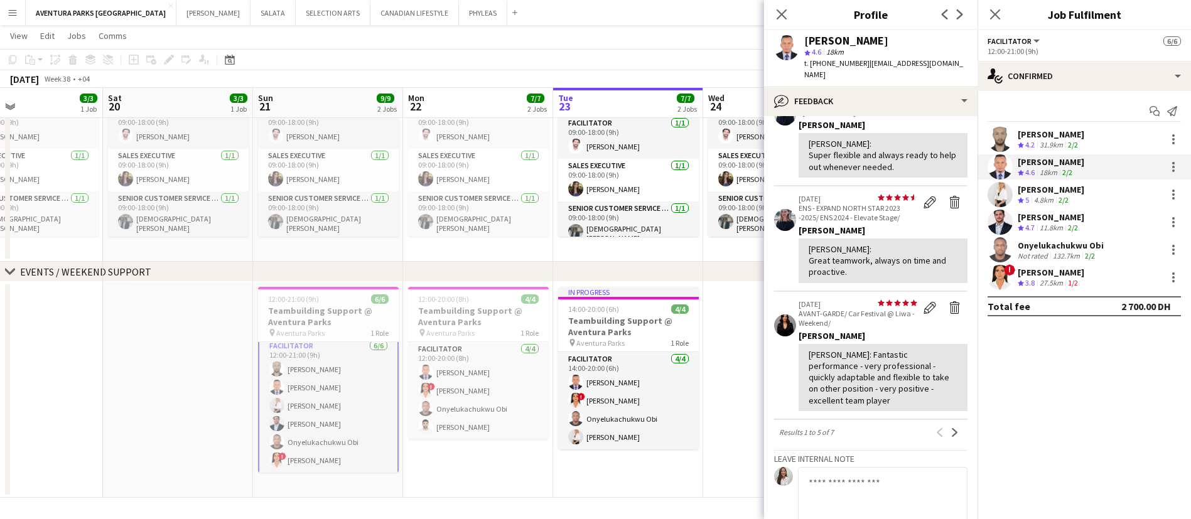
scroll to position [284, 0]
click at [1047, 272] on div "[PERSON_NAME]" at bounding box center [1051, 272] width 67 height 11
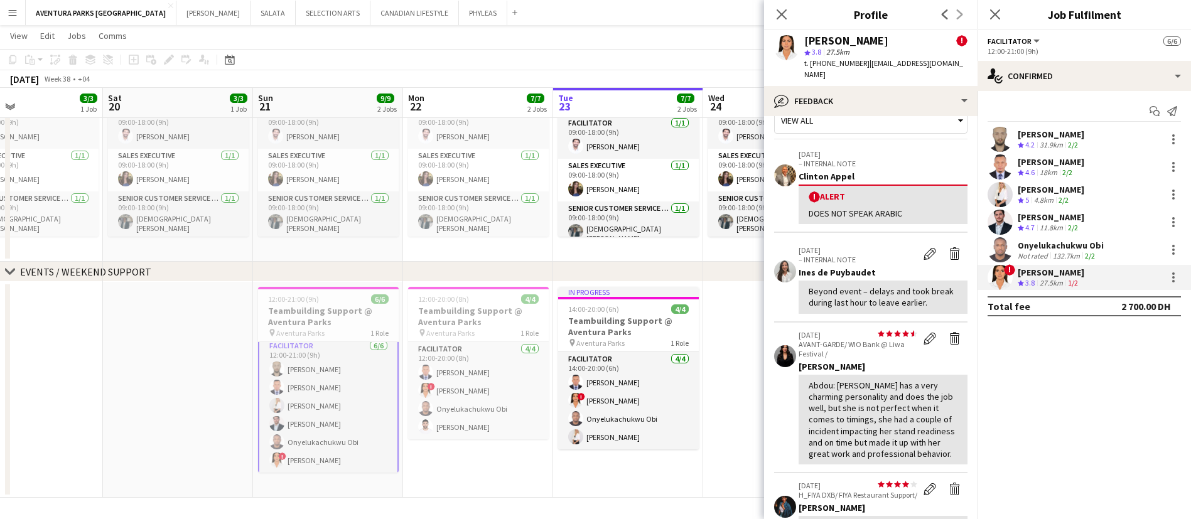
scroll to position [26, 0]
click at [924, 245] on app-icon "Edit internal note" at bounding box center [930, 251] width 13 height 13
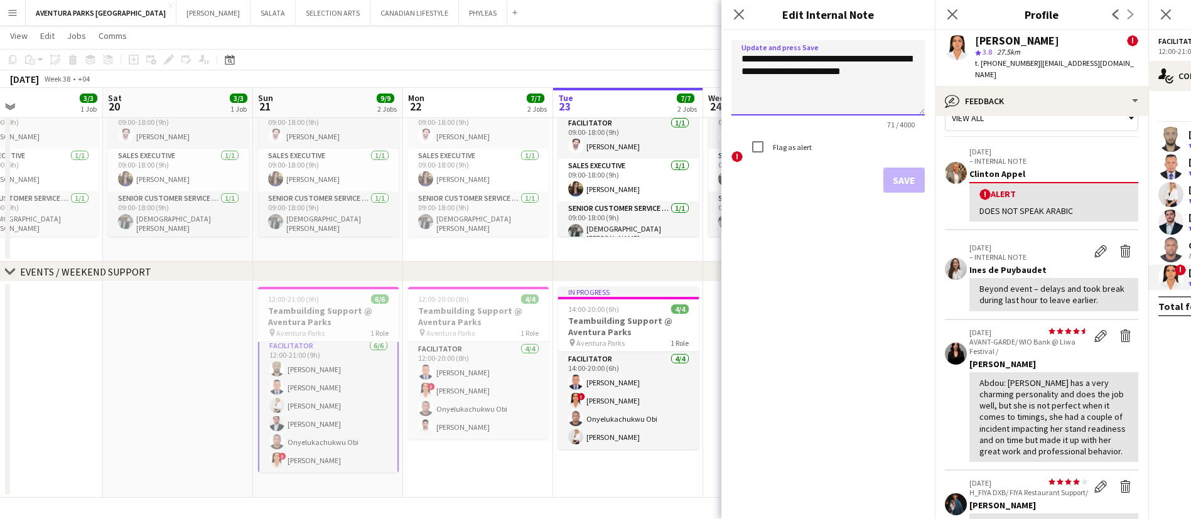
click at [884, 73] on textarea "**********" at bounding box center [828, 77] width 193 height 75
type textarea "**********"
click at [740, 19] on icon "Close pop-in" at bounding box center [739, 14] width 12 height 12
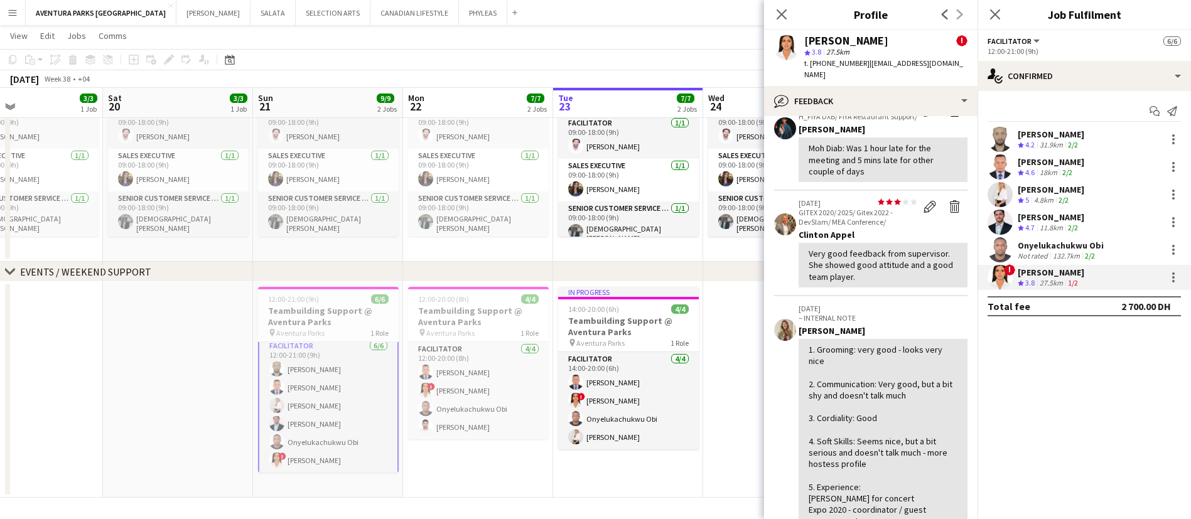
scroll to position [409, 0]
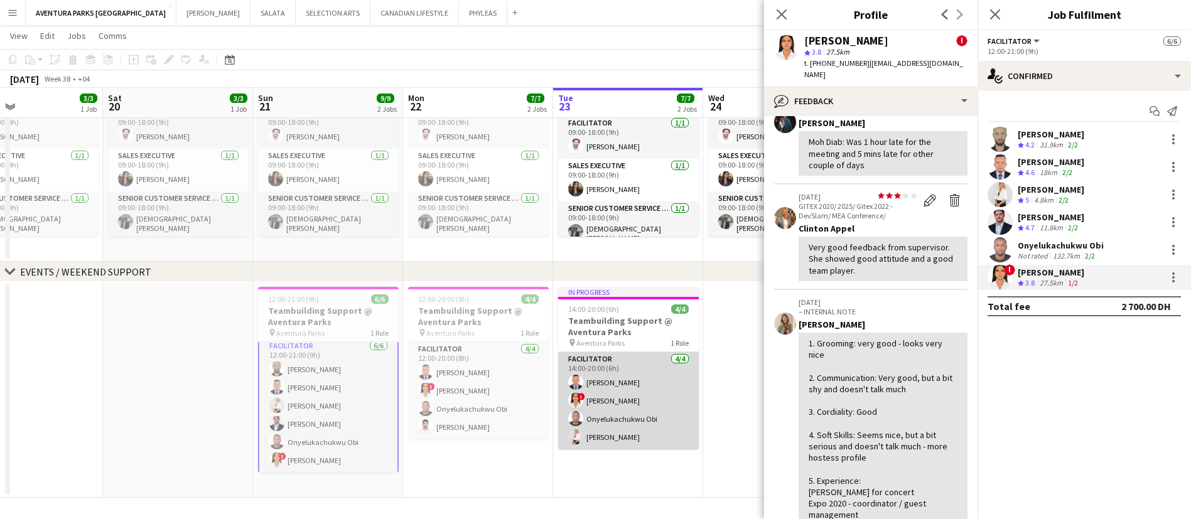
click at [607, 381] on app-card-role "Facilitator 4/4 14:00-20:00 (6h) Victor odinaka Ndubuaku ! maryam qasim Onyeluk…" at bounding box center [628, 400] width 141 height 97
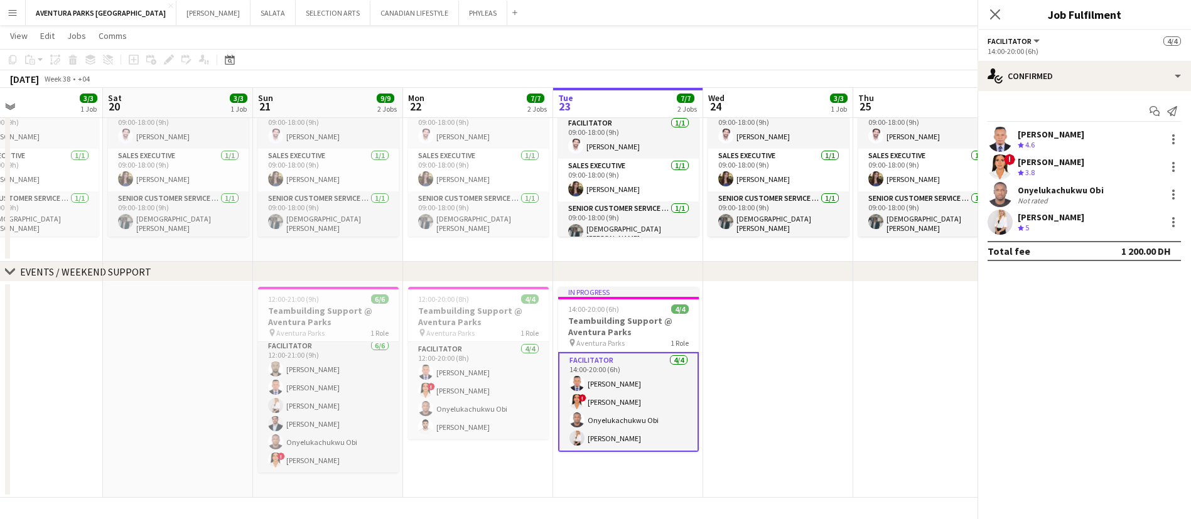
scroll to position [3, 0]
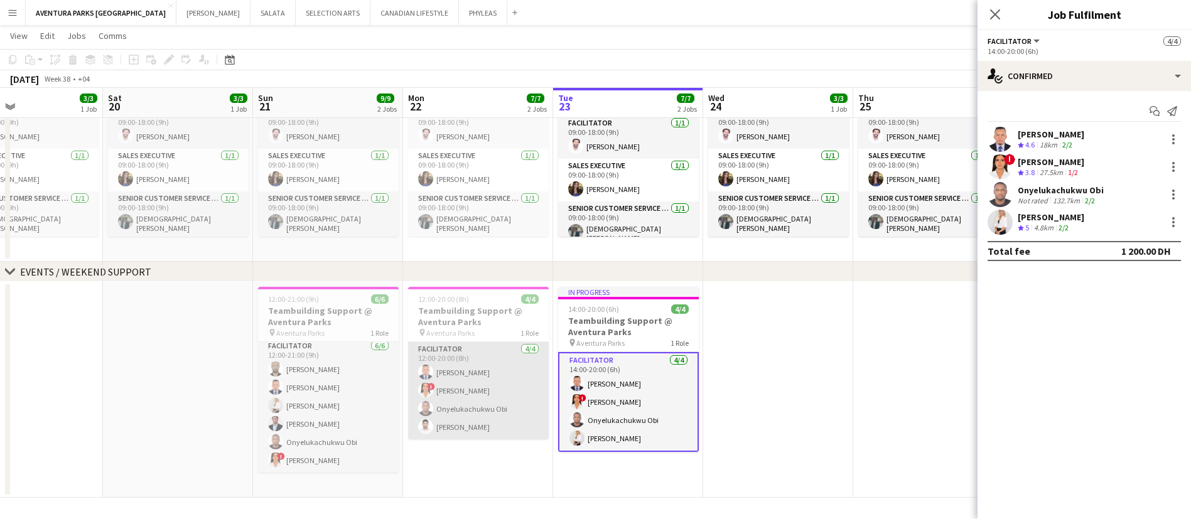
click at [497, 373] on app-card-role "Facilitator 4/4 12:00-20:00 (8h) Victor odinaka Ndubuaku ! maryam qasim Onyeluk…" at bounding box center [478, 390] width 141 height 97
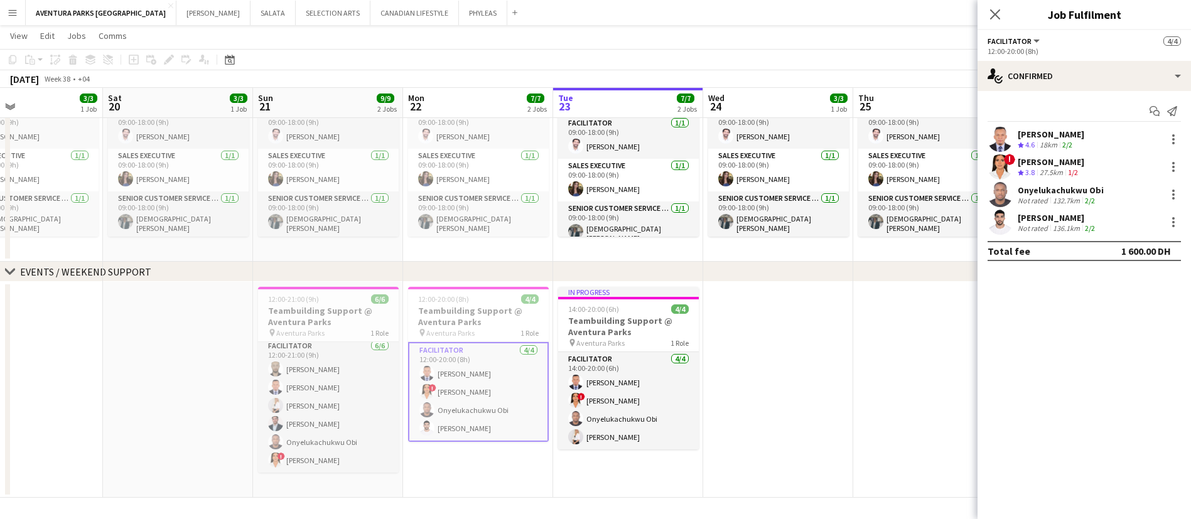
click at [991, 226] on app-user-avatar at bounding box center [1000, 222] width 25 height 25
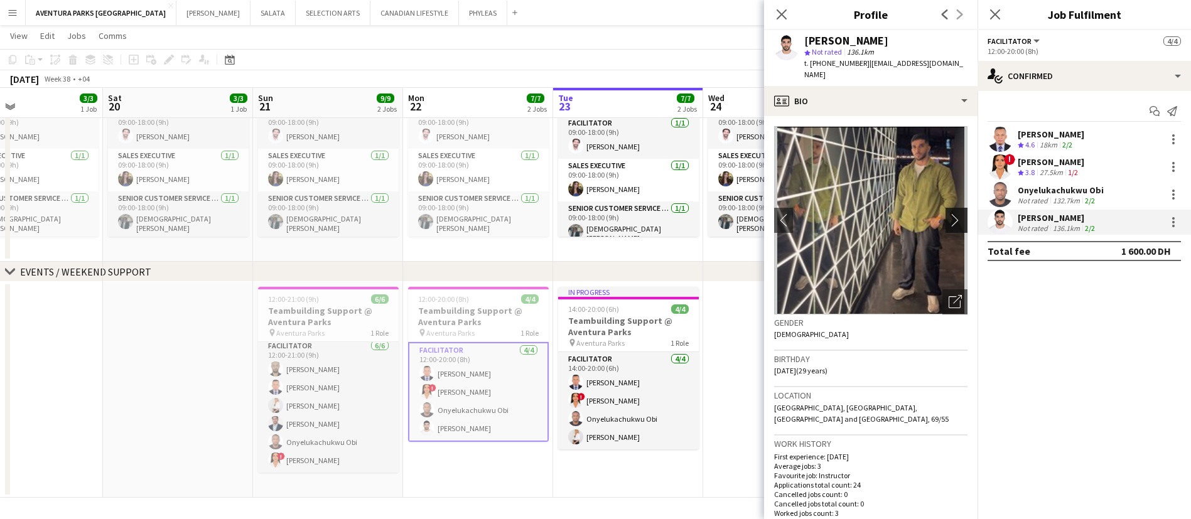
click at [946, 208] on button "chevron-right" at bounding box center [958, 220] width 25 height 25
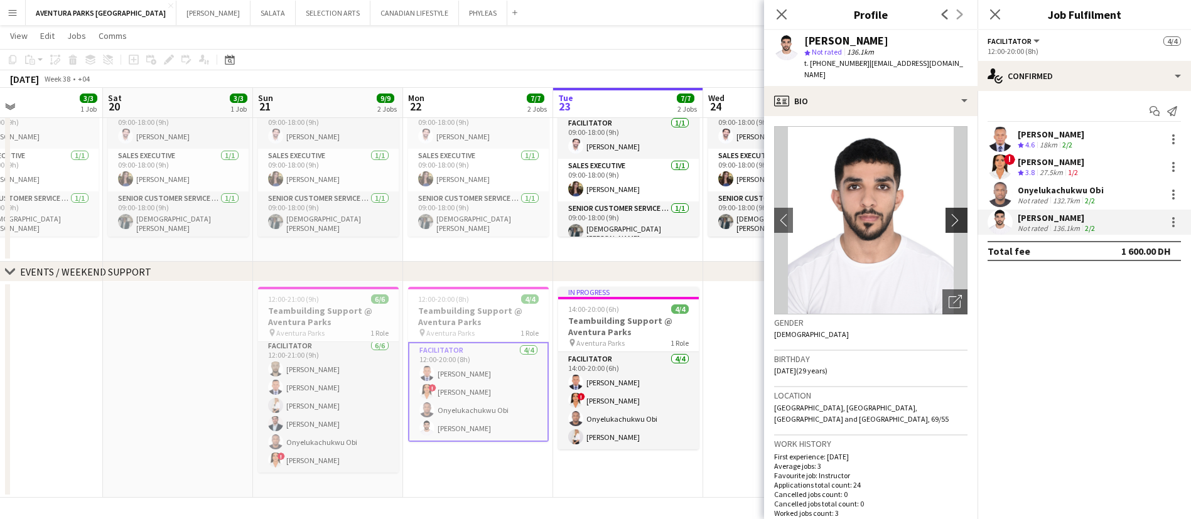
click at [946, 208] on button "chevron-right" at bounding box center [958, 220] width 25 height 25
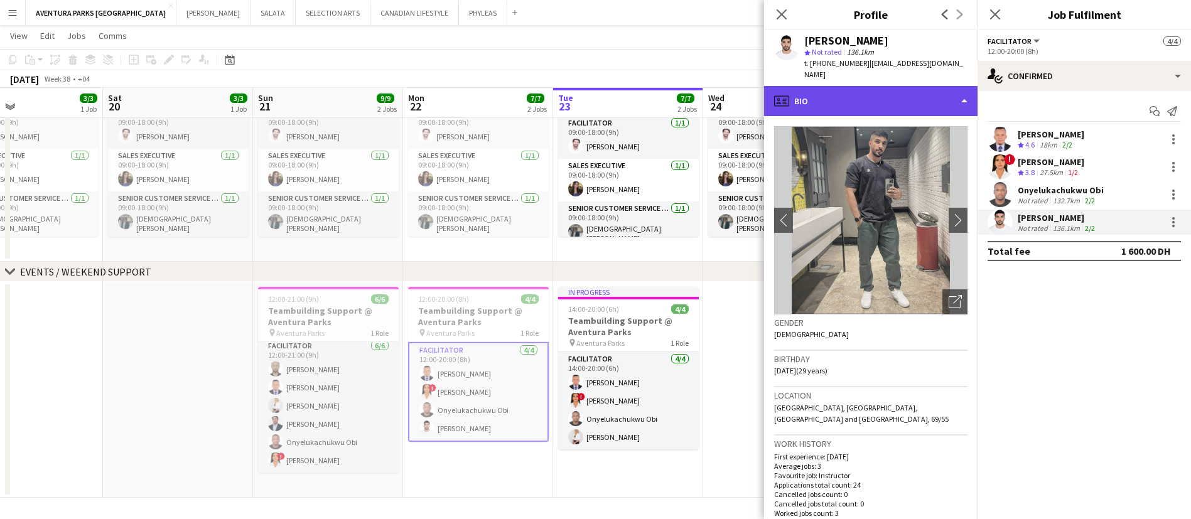
click at [887, 88] on div "profile Bio" at bounding box center [871, 101] width 214 height 30
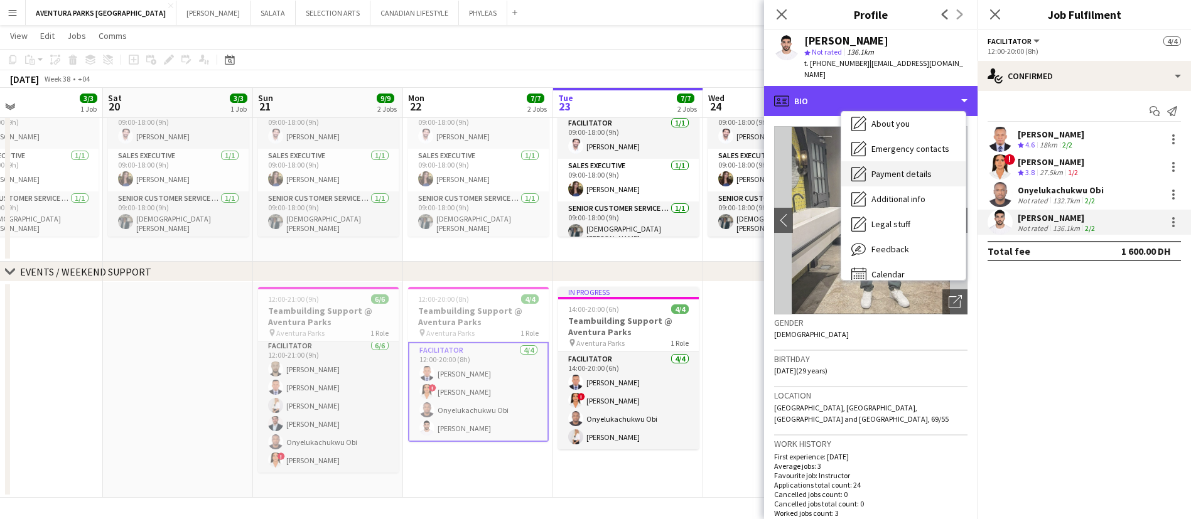
scroll to position [57, 0]
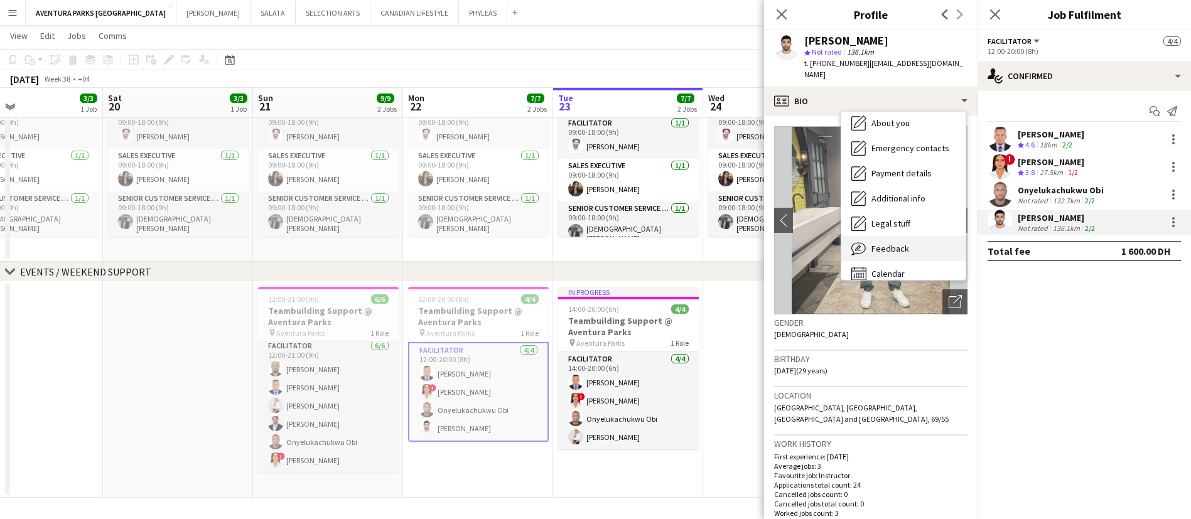
click at [909, 236] on div "Feedback Feedback" at bounding box center [904, 248] width 124 height 25
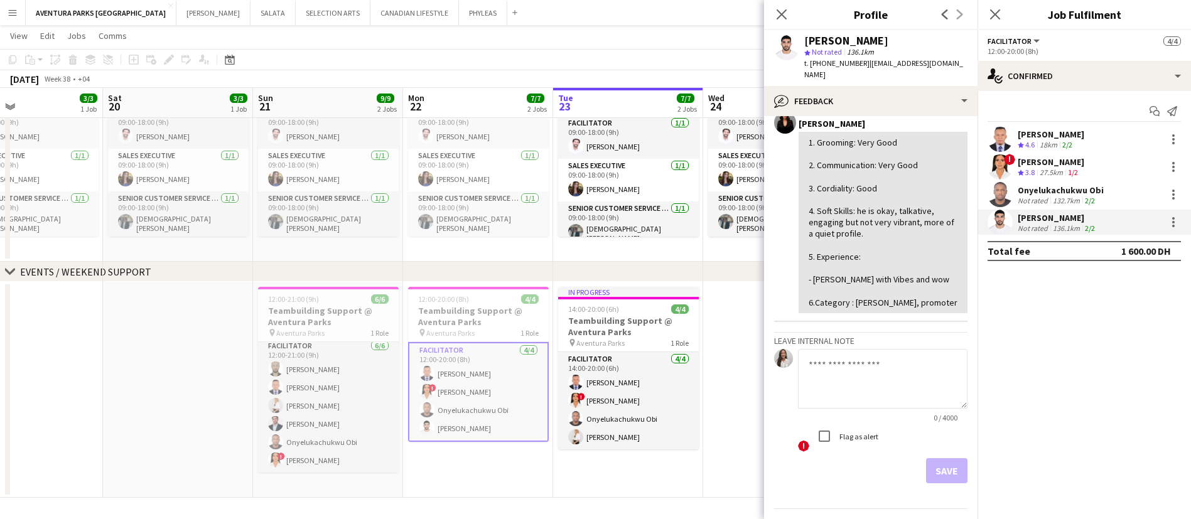
scroll to position [0, 0]
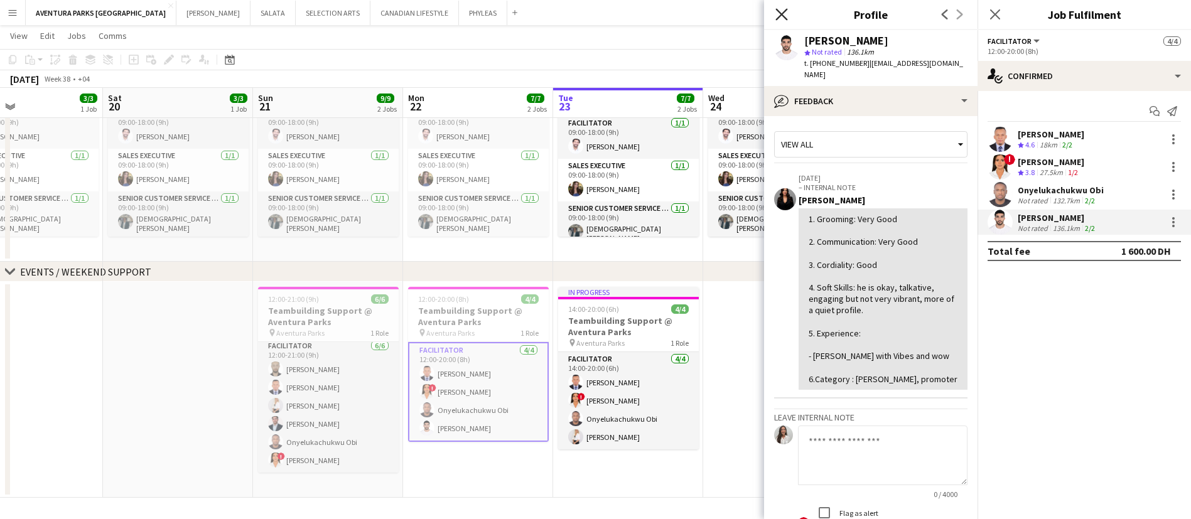
click at [786, 13] on icon "Close pop-in" at bounding box center [782, 14] width 12 height 12
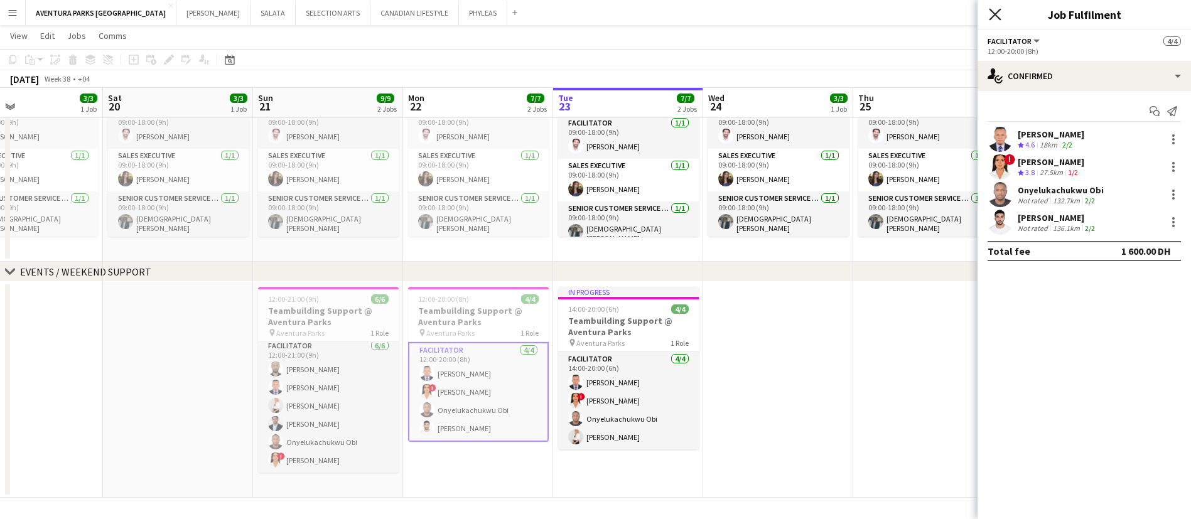
click at [997, 8] on icon "Close pop-in" at bounding box center [995, 14] width 12 height 12
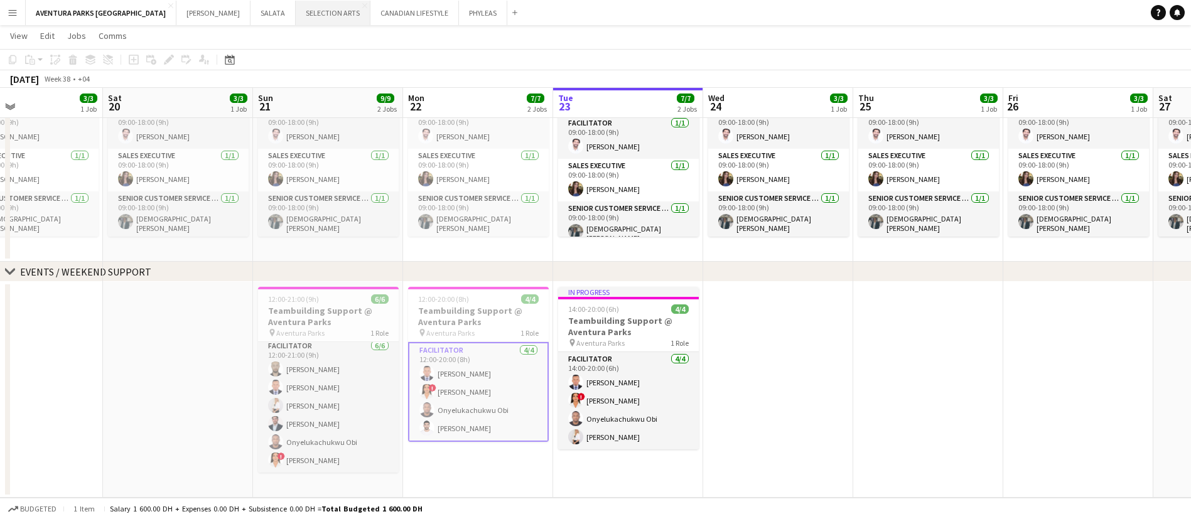
click at [296, 14] on button "SELECTION ARTS Close" at bounding box center [333, 13] width 75 height 24
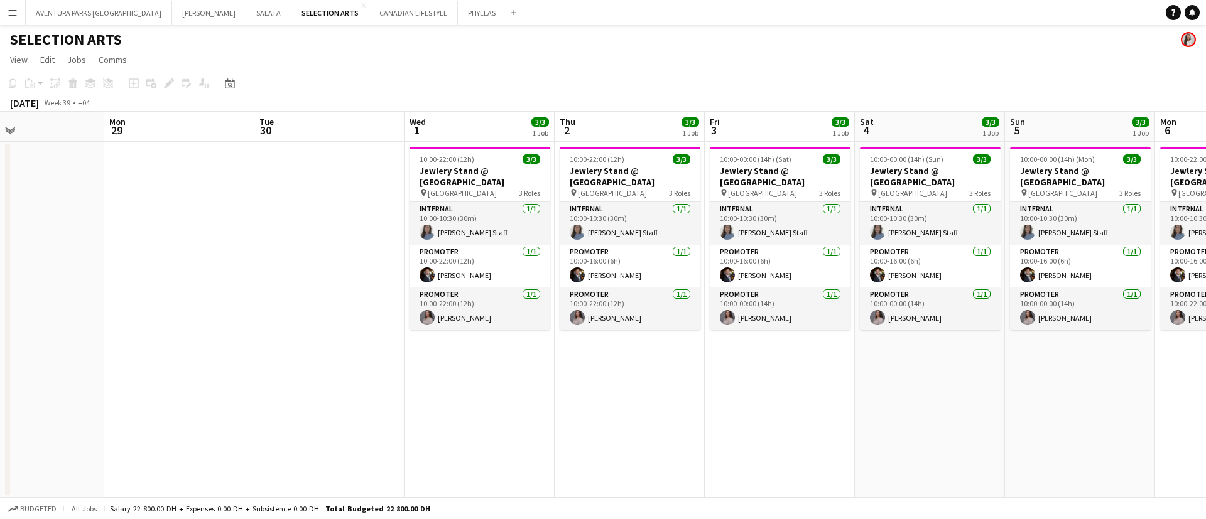
scroll to position [0, 383]
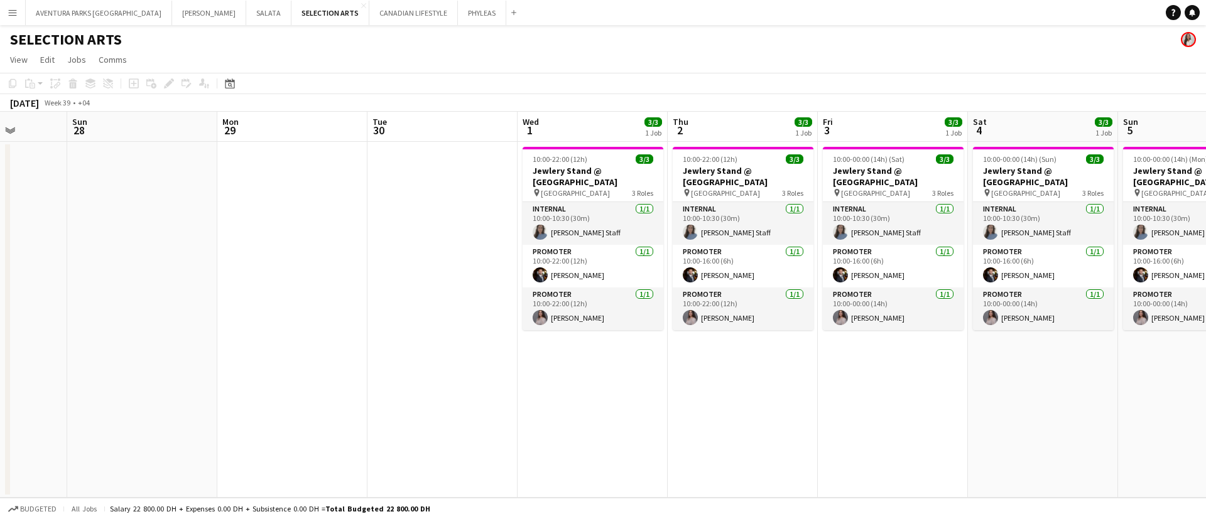
drag, startPoint x: 843, startPoint y: 264, endPoint x: 9, endPoint y: 293, distance: 834.5
click at [9, 293] on div "Thu 25 Fri 26 Sat 27 Sun 28 Mon 29 Tue 30 Wed 1 3/3 1 Job Thu 2 3/3 1 Job Fri 3…" at bounding box center [603, 305] width 1206 height 386
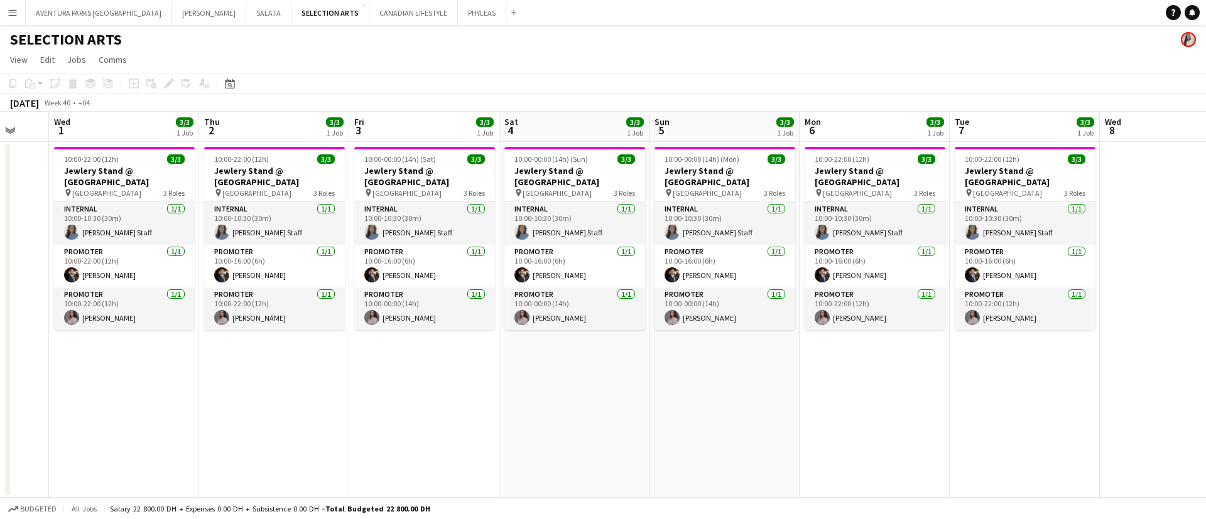
drag, startPoint x: 918, startPoint y: 394, endPoint x: 448, endPoint y: 404, distance: 469.8
click at [448, 404] on app-calendar-viewport "Sun 28 Mon 29 Tue 30 Wed 1 3/3 1 Job Thu 2 3/3 1 Job Fri 3 3/3 1 Job Sat 4 3/3 …" at bounding box center [603, 305] width 1206 height 386
click at [1174, 215] on app-date-cell at bounding box center [1173, 320] width 150 height 356
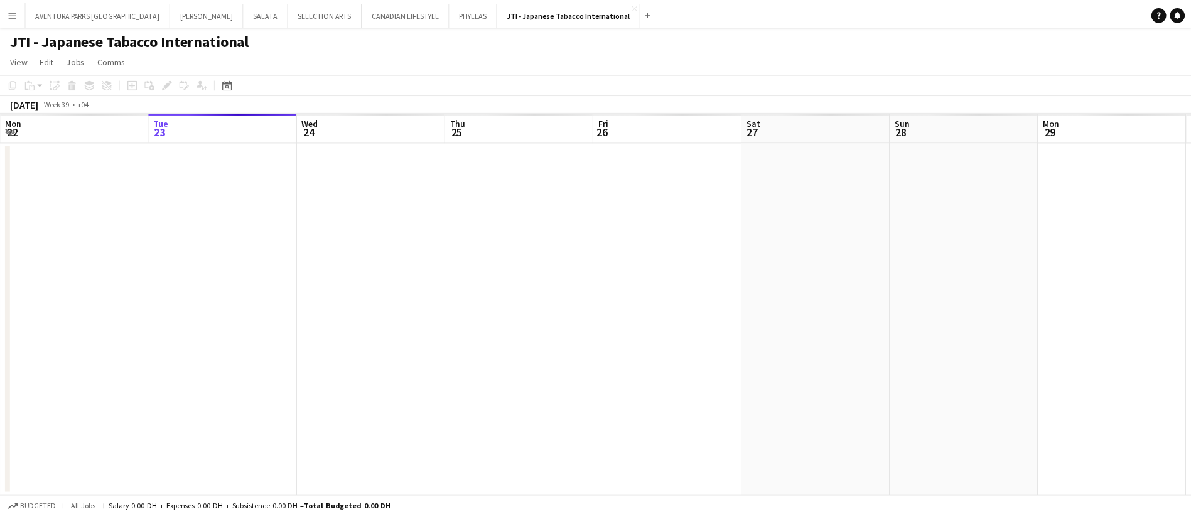
scroll to position [0, 432]
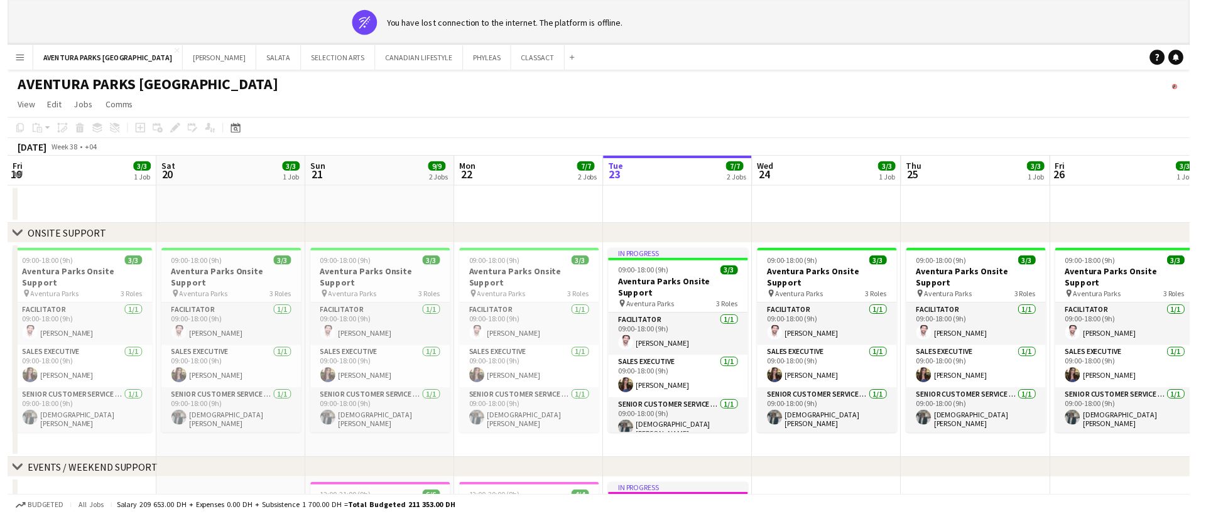
scroll to position [0, 300]
